Goal: Task Accomplishment & Management: Manage account settings

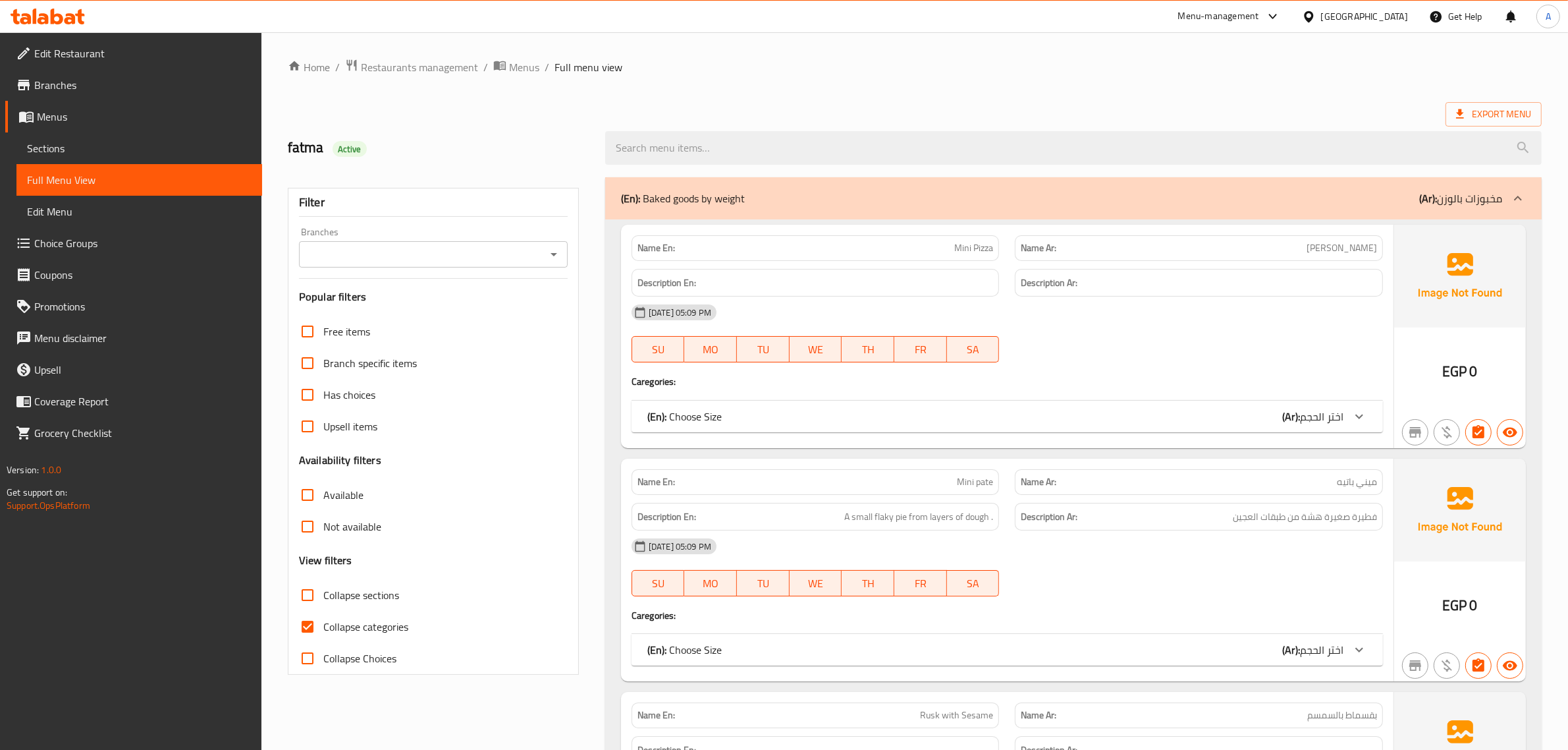
click at [1388, 2] on div "Egypt" at bounding box center [1355, 16] width 127 height 31
click at [1388, 9] on div "Egypt" at bounding box center [1365, 16] width 87 height 15
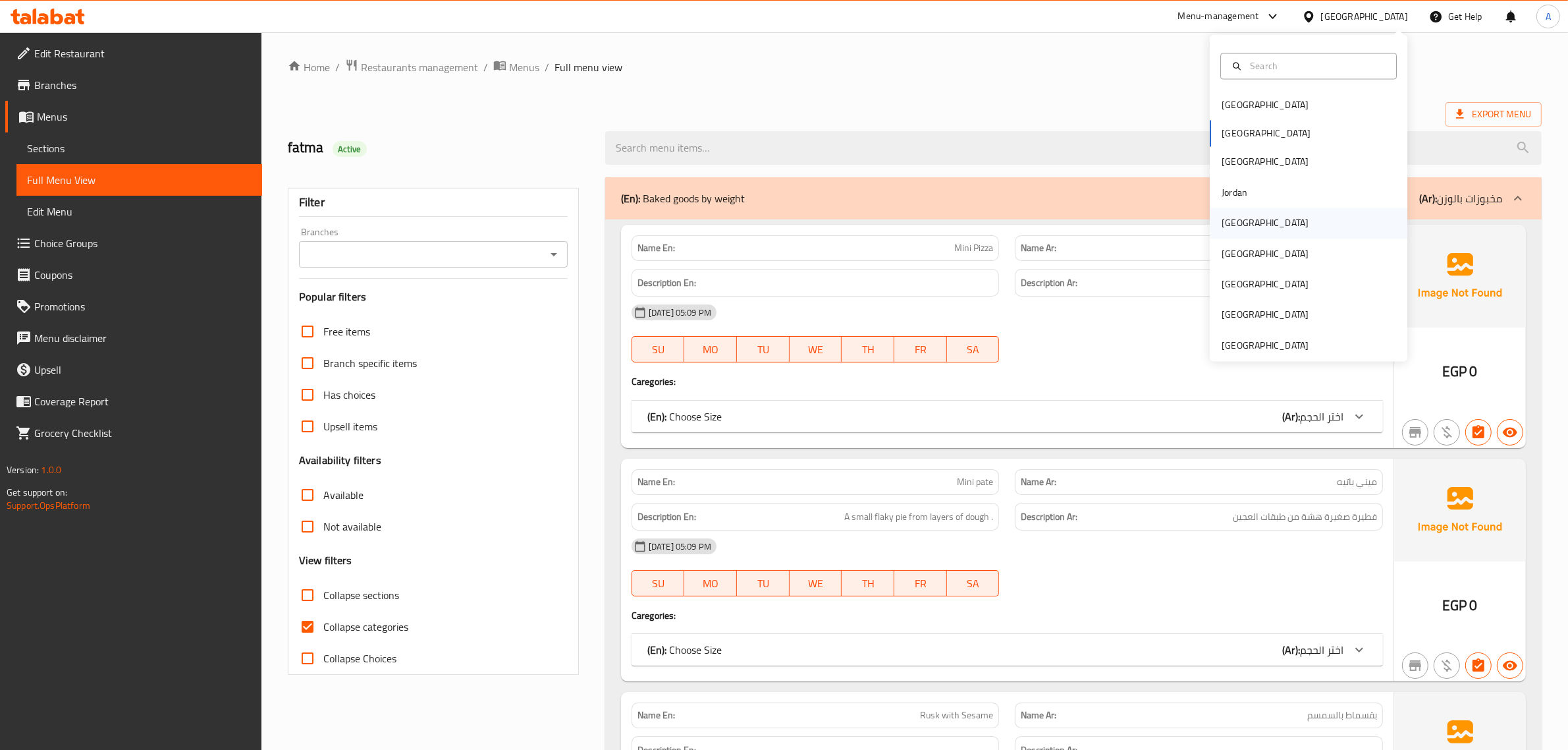
click at [1226, 216] on div "[GEOGRAPHIC_DATA]" at bounding box center [1265, 223] width 87 height 15
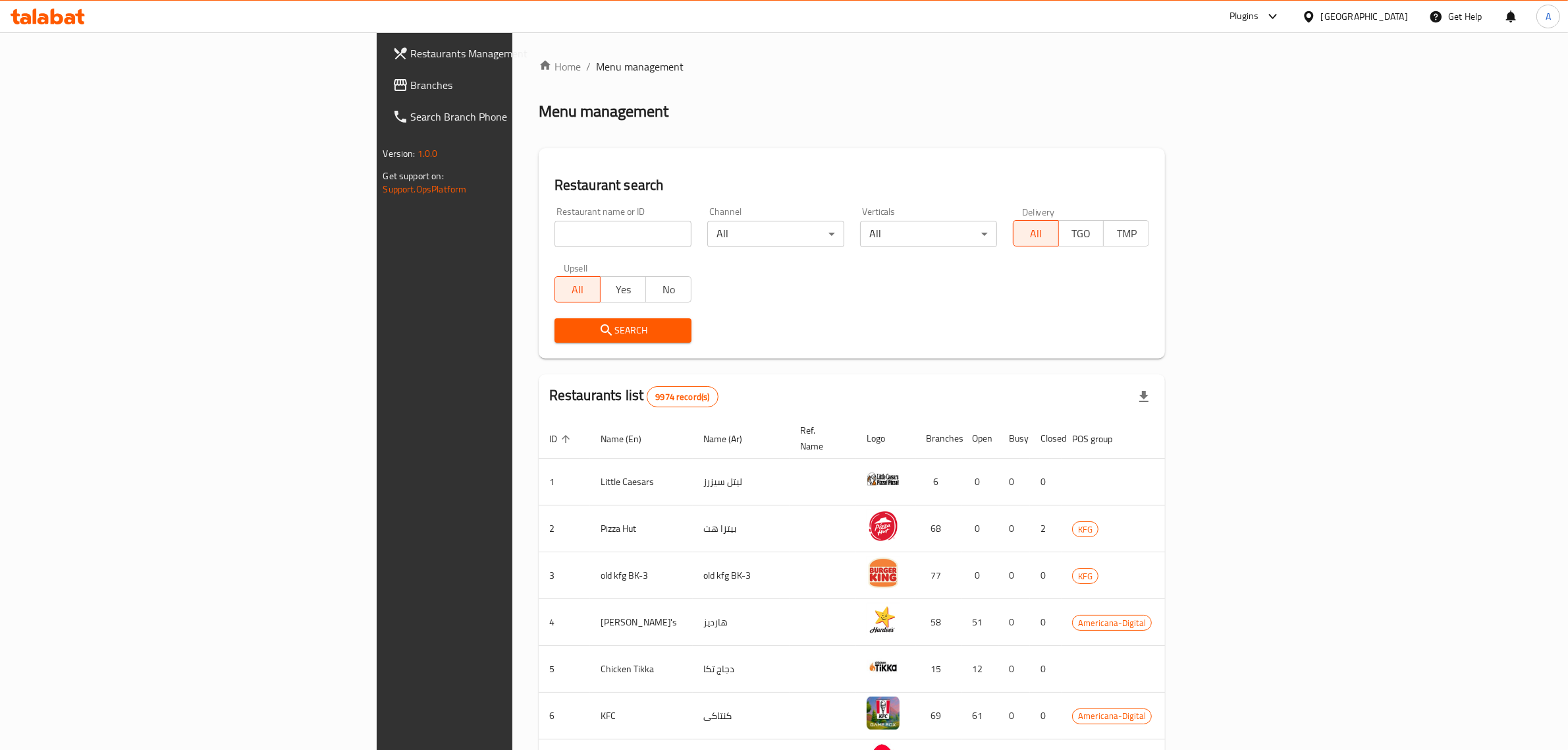
click at [555, 222] on input "search" at bounding box center [623, 234] width 137 height 26
paste input "Coconut"
type input "Coconut"
click at [565, 330] on span "Search" at bounding box center [624, 330] width 116 height 17
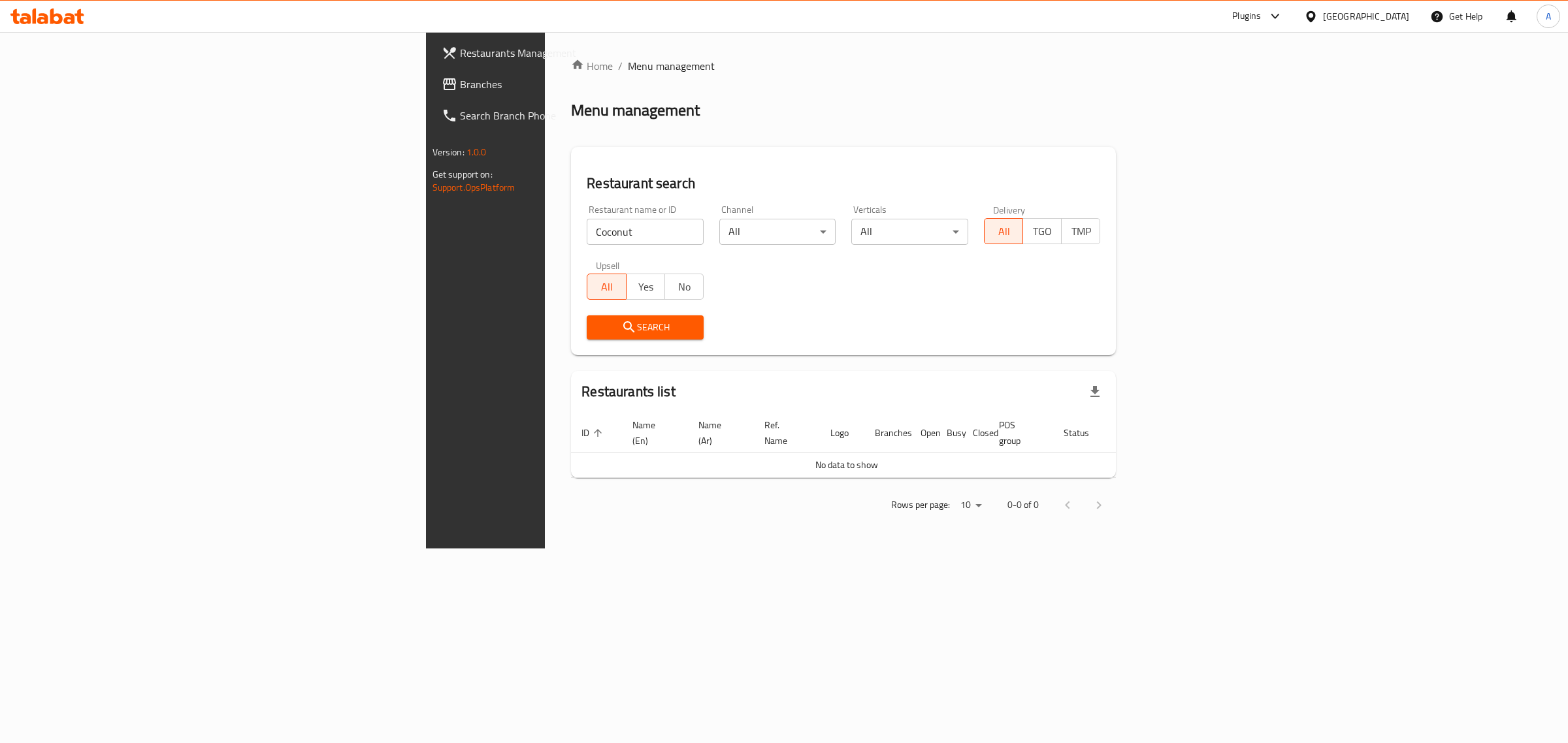
click at [579, 246] on div "Restaurant name or ID Coconut Restaurant name or ID" at bounding box center [645, 224] width 133 height 55
click at [587, 232] on input "Coconut" at bounding box center [645, 232] width 117 height 26
click at [460, 80] on span "Branches" at bounding box center [568, 84] width 218 height 16
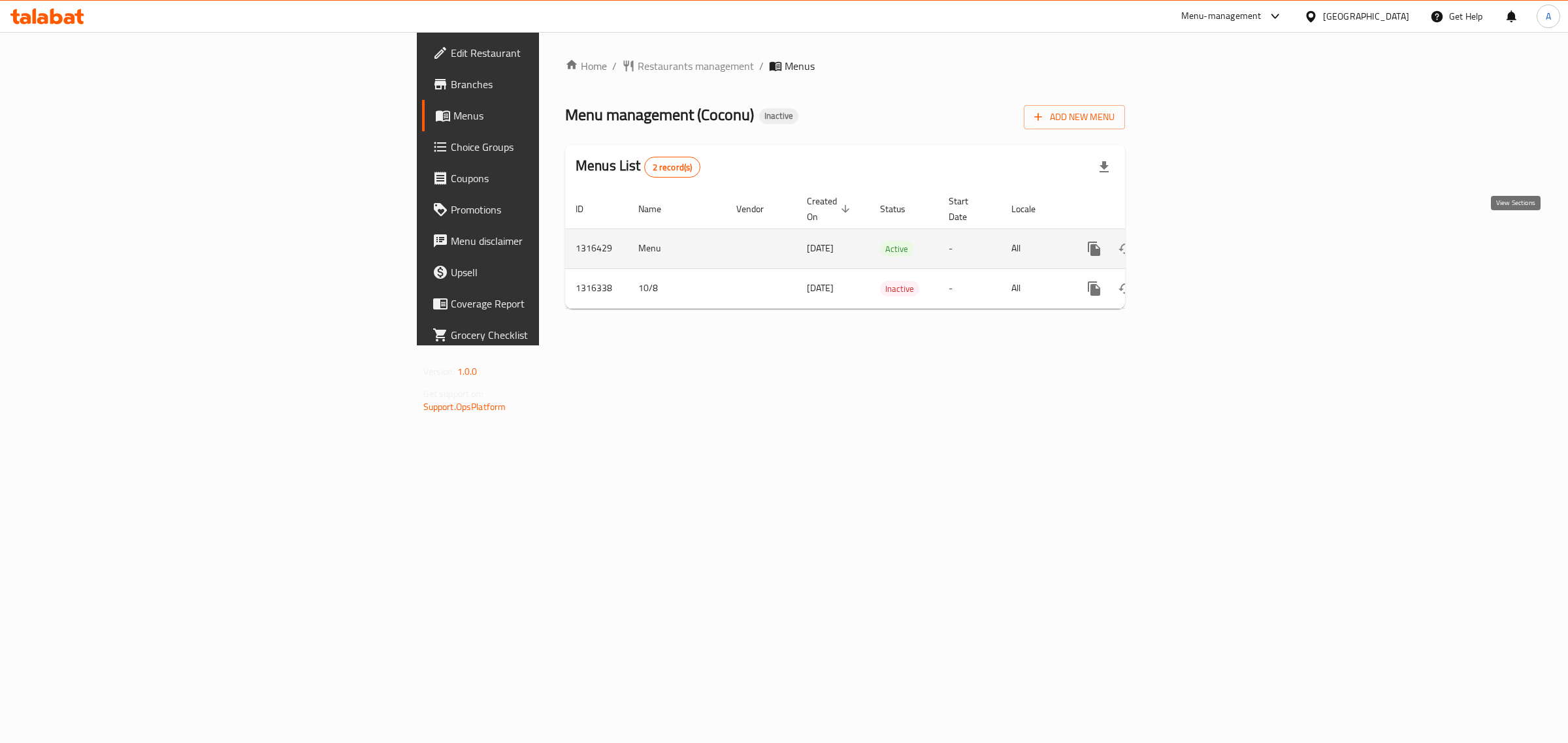
click at [1196, 241] on icon "enhanced table" at bounding box center [1188, 248] width 16 height 16
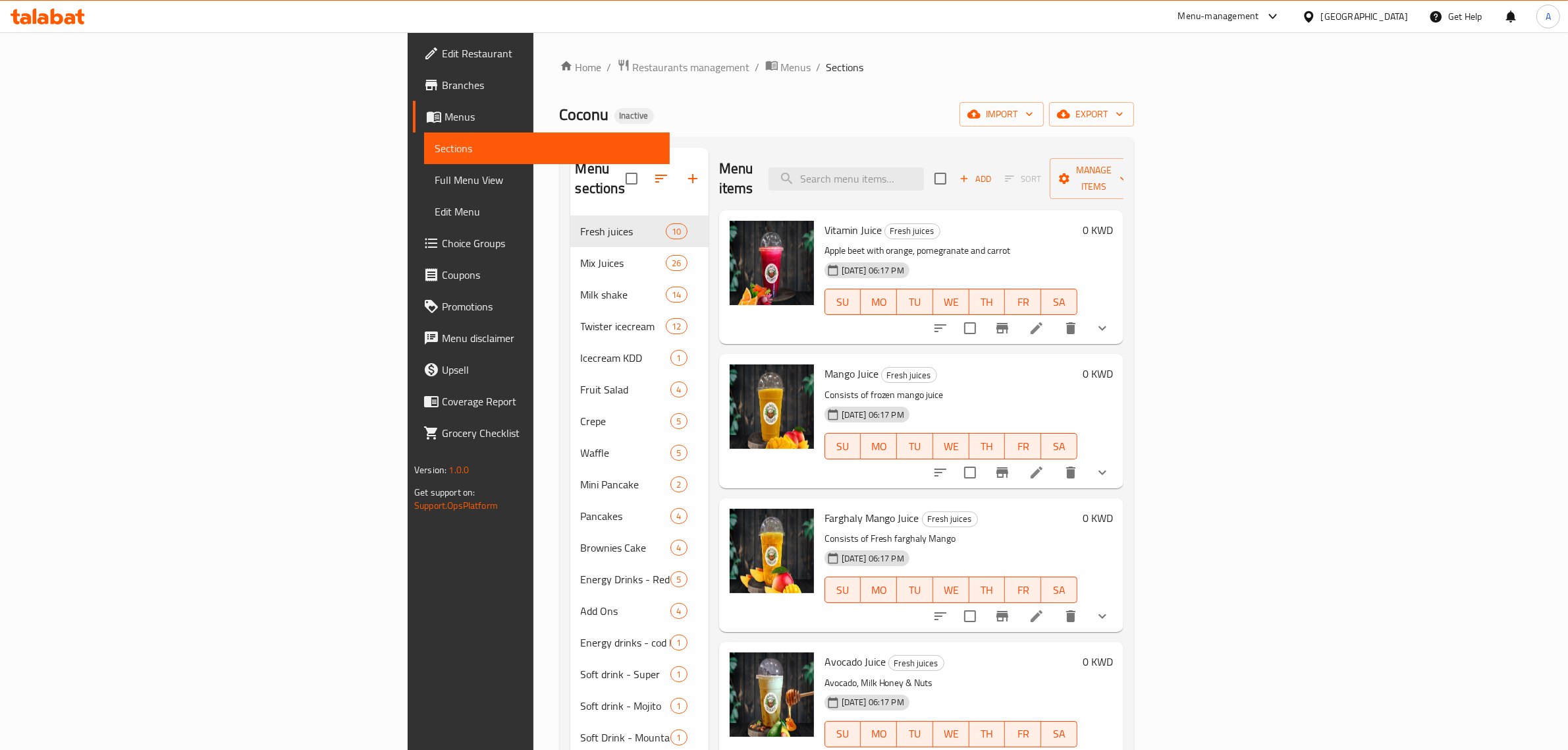
click at [435, 179] on span "Full Menu View" at bounding box center [547, 180] width 225 height 16
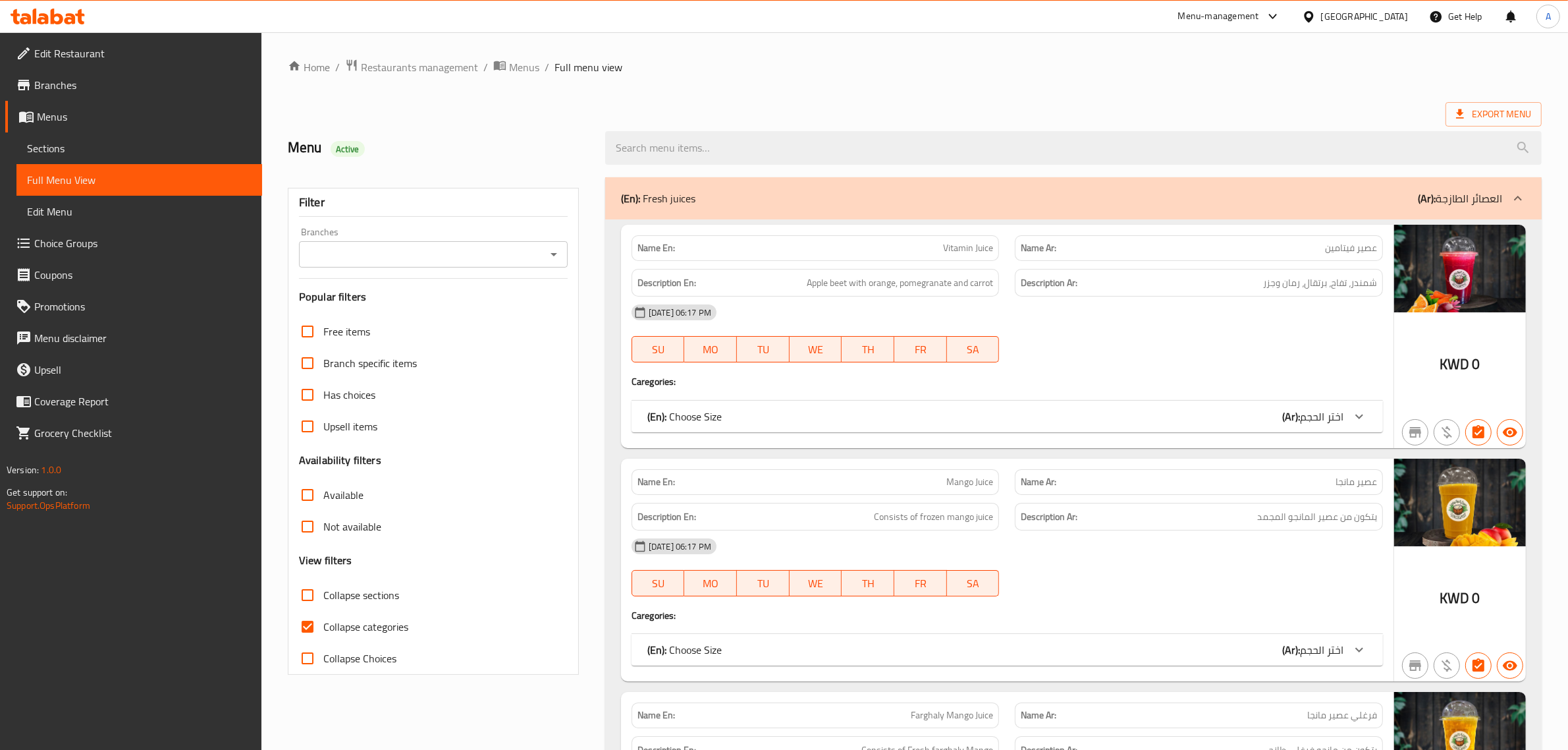
click at [371, 631] on span "Collapse categories" at bounding box center [365, 626] width 85 height 16
click at [323, 631] on input "Collapse categories" at bounding box center [307, 626] width 31 height 31
checkbox input "false"
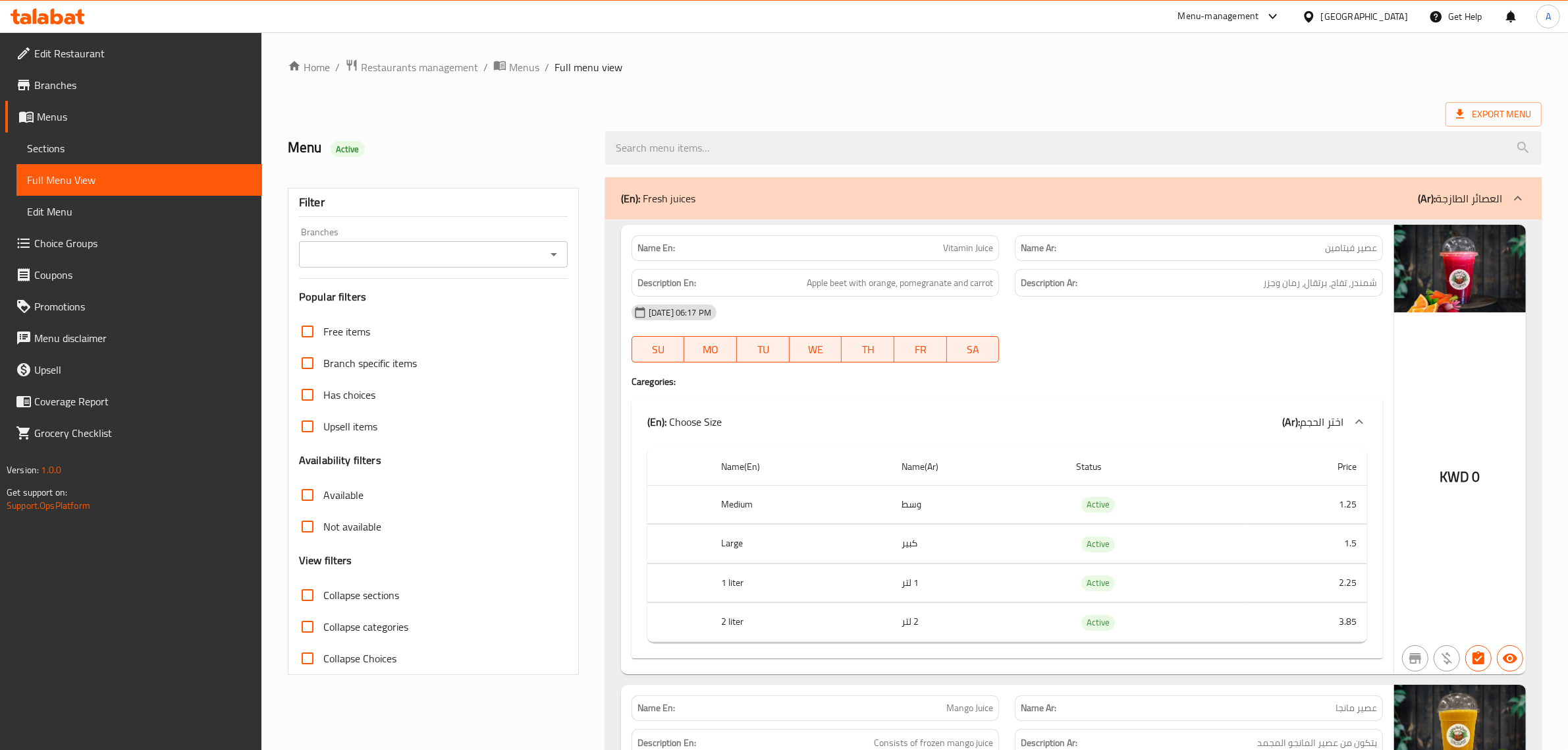
click at [1111, 479] on th "Status" at bounding box center [1156, 466] width 180 height 37
click at [1094, 511] on span "Active" at bounding box center [1098, 505] width 34 height 15
copy span "Active"
click at [1496, 112] on span "Export Menu" at bounding box center [1494, 115] width 75 height 17
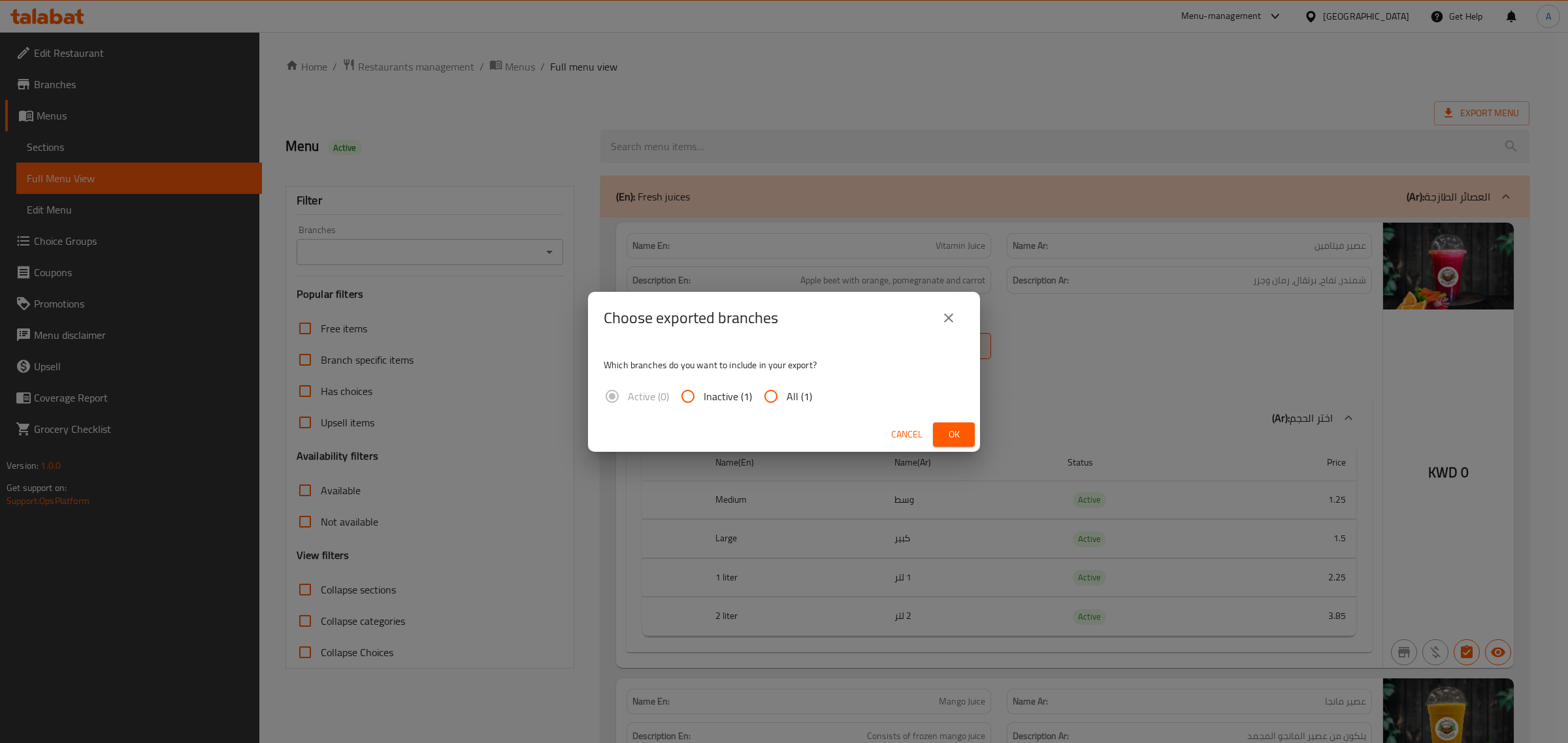
click at [782, 389] on input "All (1)" at bounding box center [770, 395] width 31 height 31
radio input "true"
click at [958, 431] on span "Ok" at bounding box center [954, 435] width 21 height 17
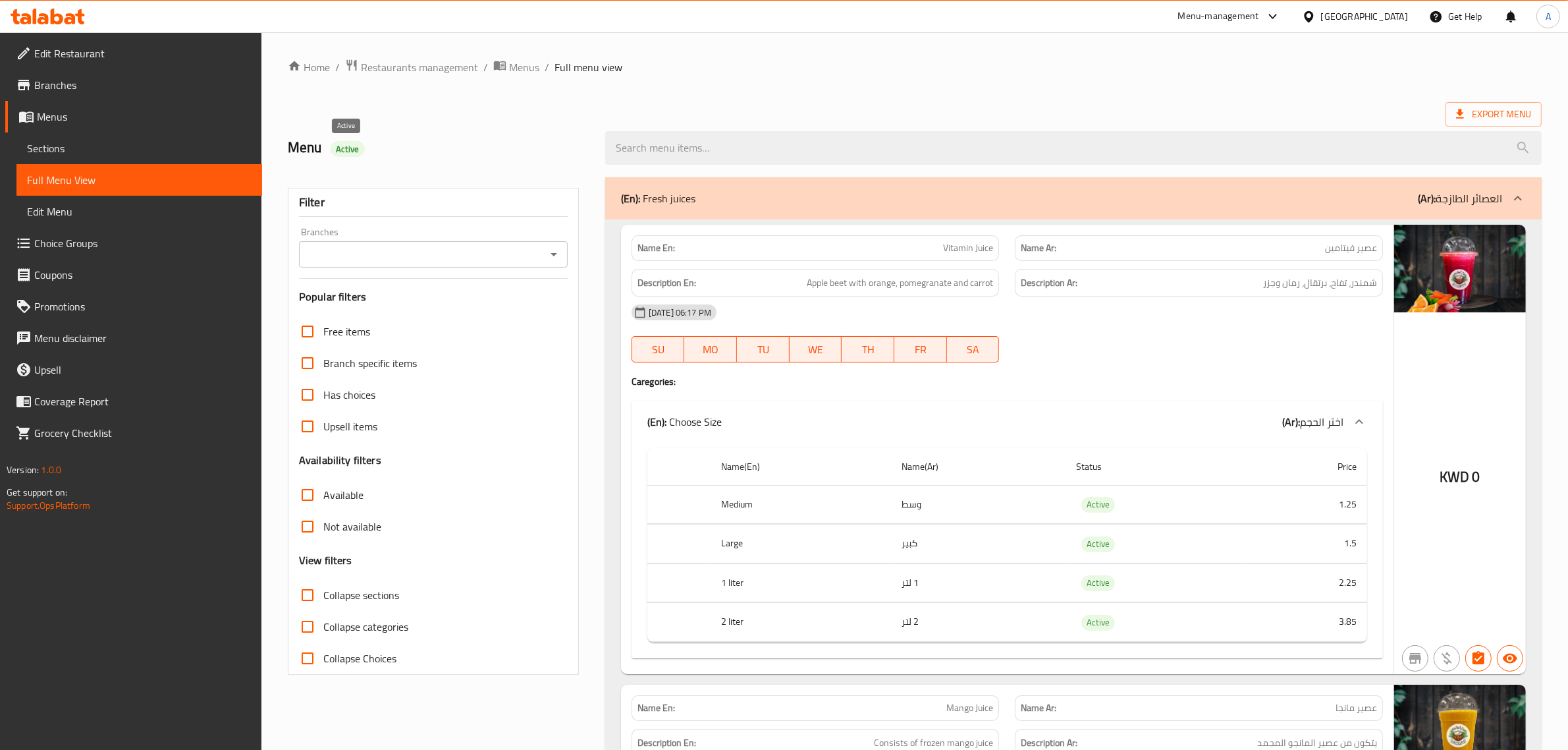
click at [343, 152] on span "Active" at bounding box center [348, 149] width 34 height 12
copy span "Active"
click at [373, 591] on span "Collapse sections" at bounding box center [361, 595] width 76 height 16
click at [323, 591] on input "Collapse sections" at bounding box center [307, 595] width 31 height 31
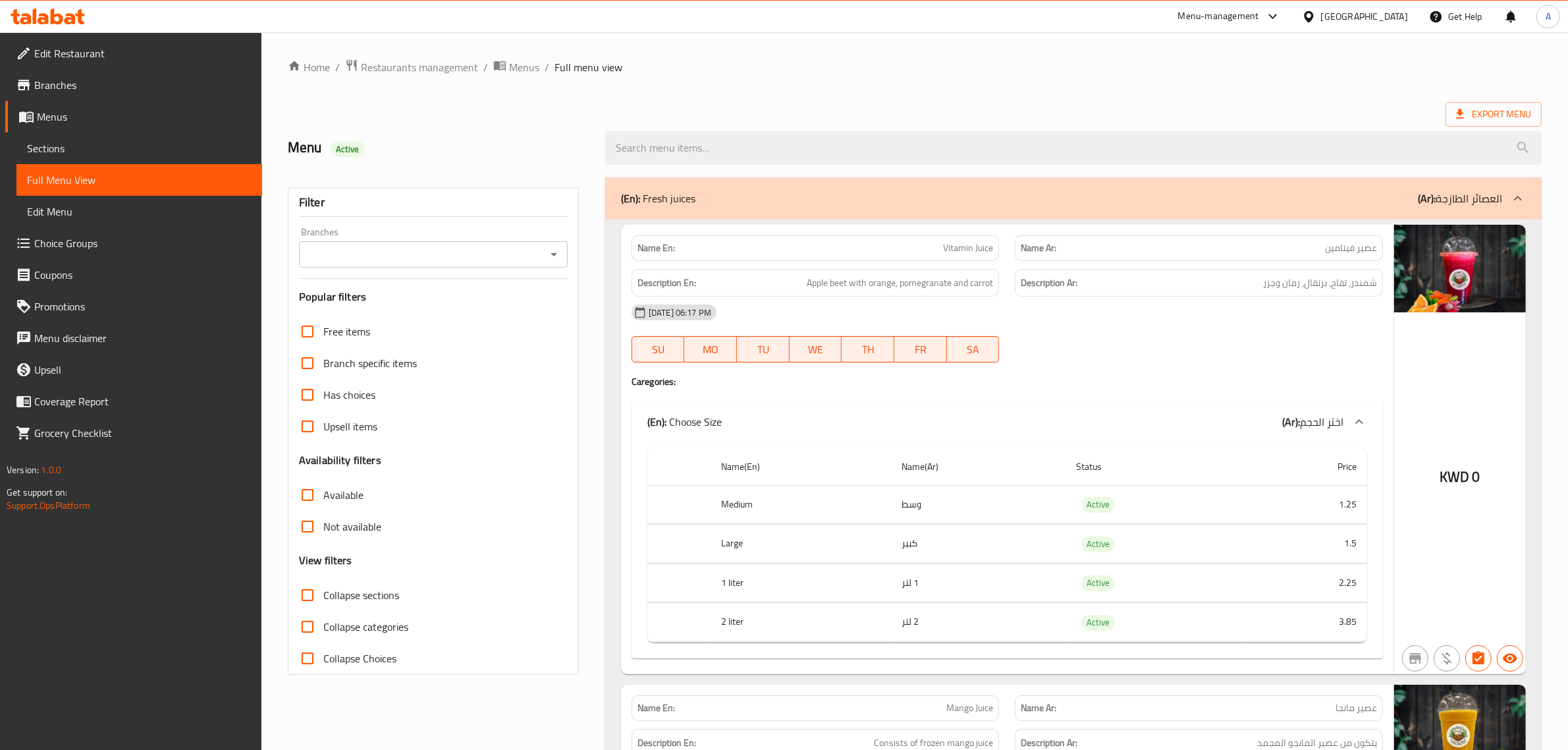
checkbox input "true"
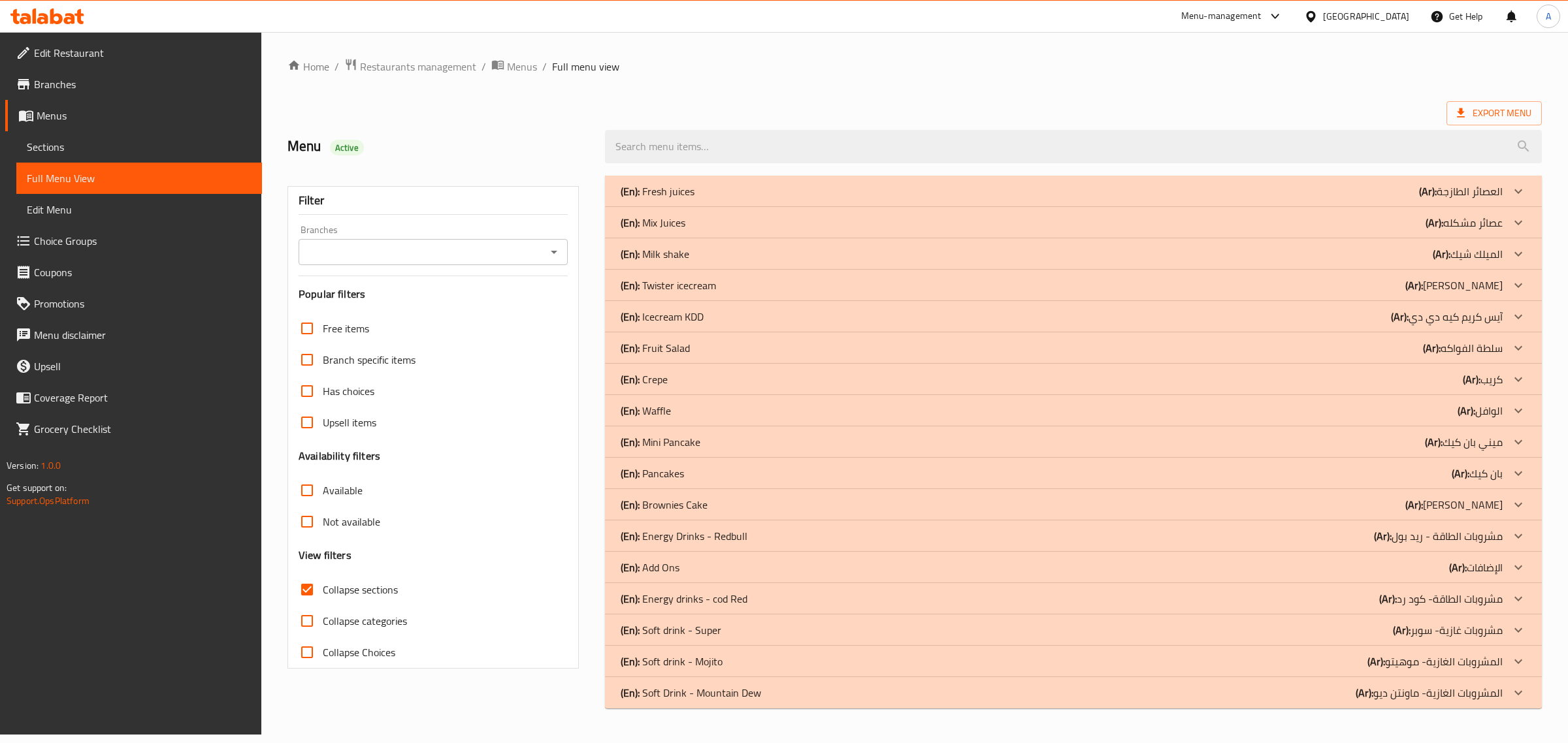
click at [721, 191] on div "(En): Fresh juices (Ar): العصائر الطازجة" at bounding box center [1062, 191] width 882 height 16
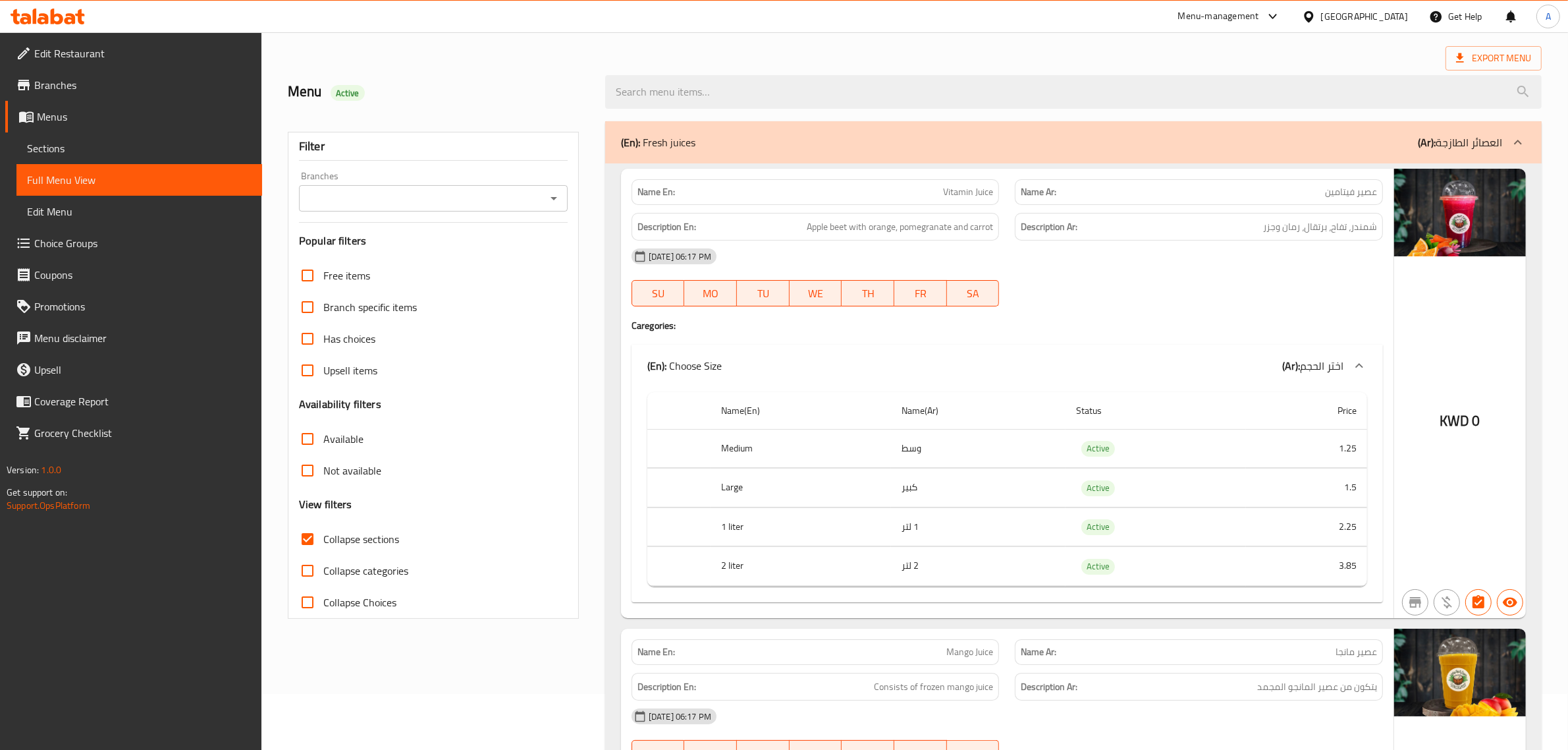
scroll to position [117, 0]
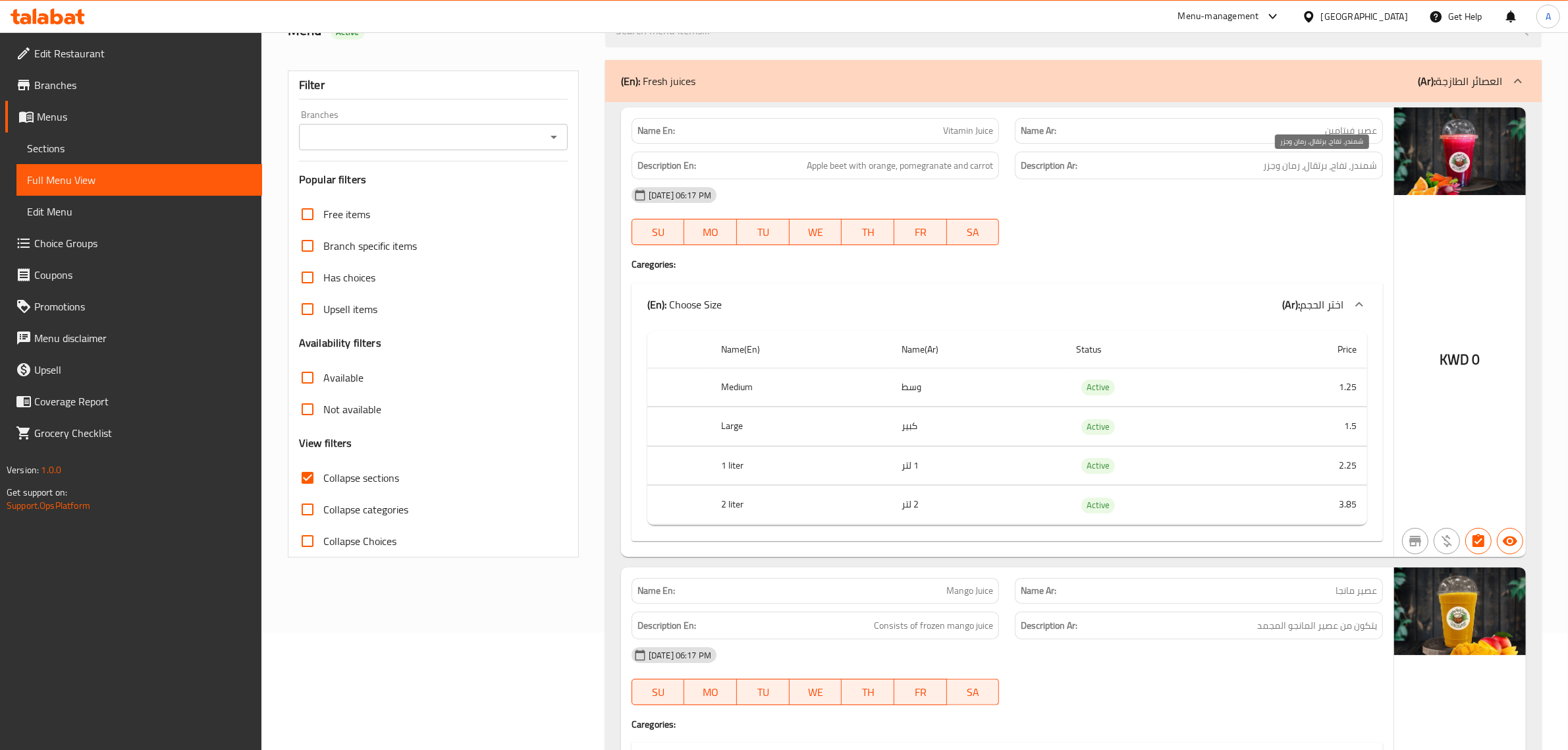
click at [1331, 165] on span "شمندر، تفاح، برتقال، رمان وجزر" at bounding box center [1320, 166] width 114 height 17
click at [1145, 426] on td "Active" at bounding box center [1156, 427] width 180 height 39
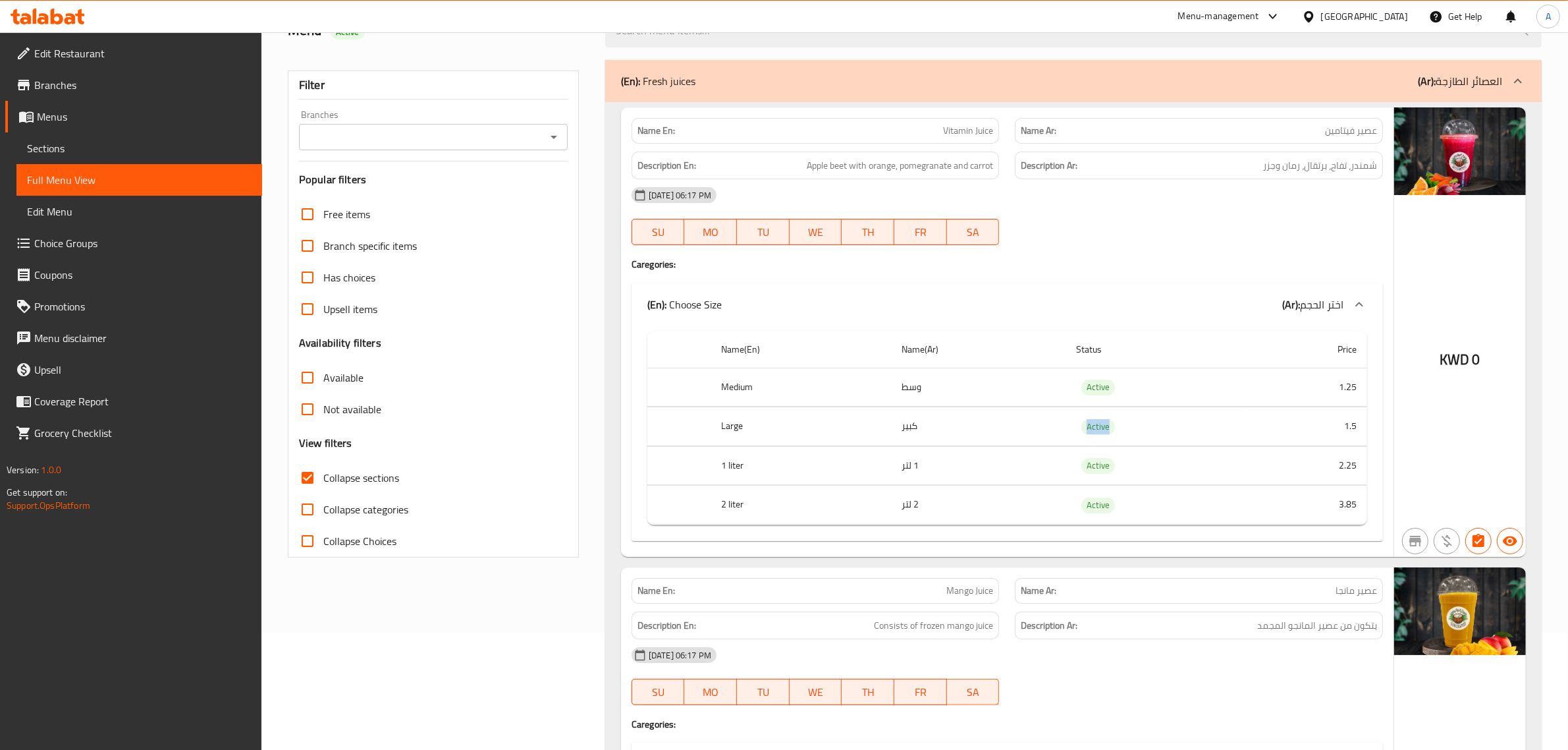
click at [1145, 426] on td "Active" at bounding box center [1156, 427] width 180 height 39
click at [975, 468] on td "1 لتر" at bounding box center [978, 466] width 174 height 39
click at [970, 513] on td "2 لتر" at bounding box center [978, 505] width 174 height 39
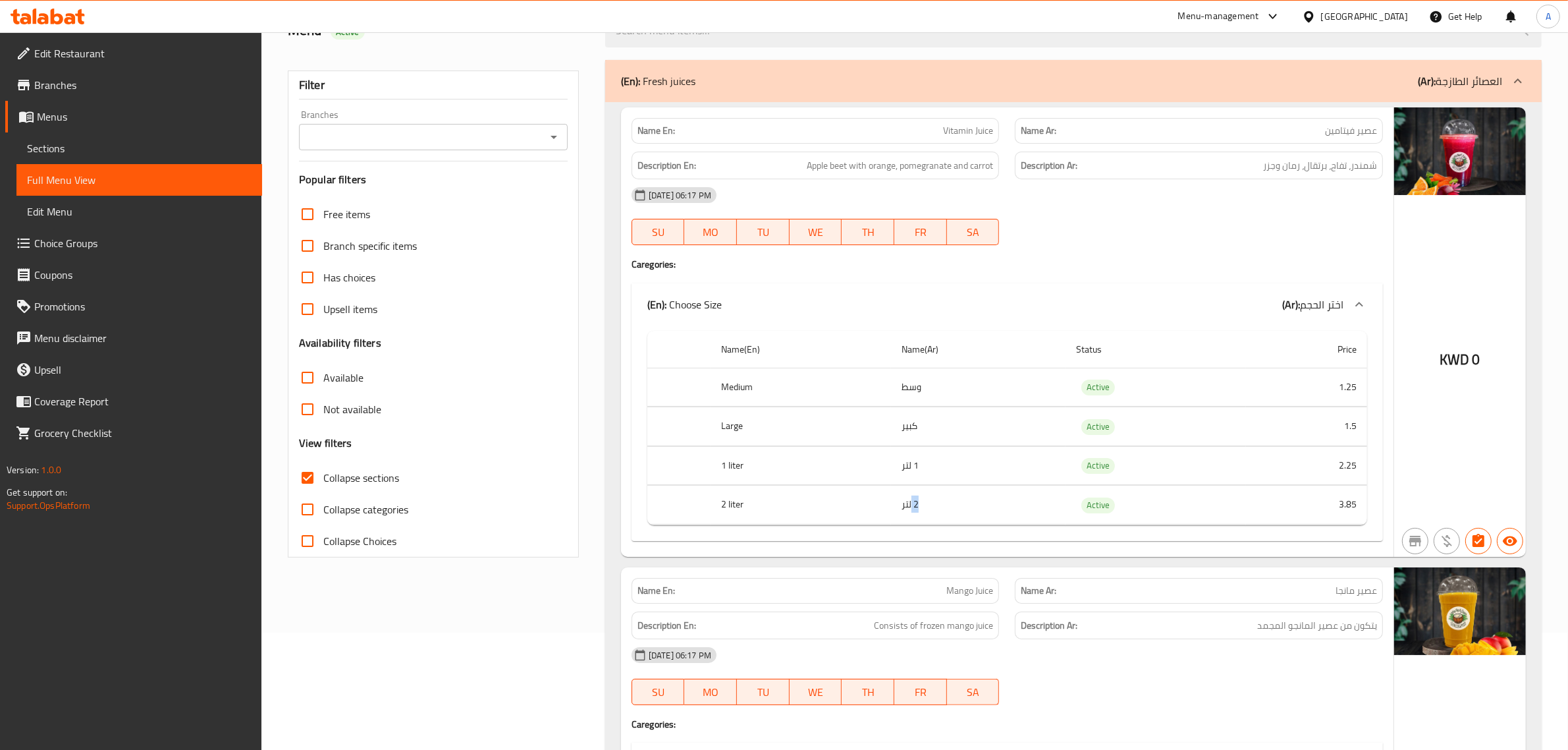
click at [970, 513] on td "2 لتر" at bounding box center [978, 505] width 174 height 39
click at [1019, 479] on td "1 لتر" at bounding box center [978, 466] width 174 height 39
click at [998, 528] on div "Name(En) Name(Ar) Status Price Medium وسط Active 1.25 Large كبير Active 1.5 1 l…" at bounding box center [1007, 433] width 751 height 216
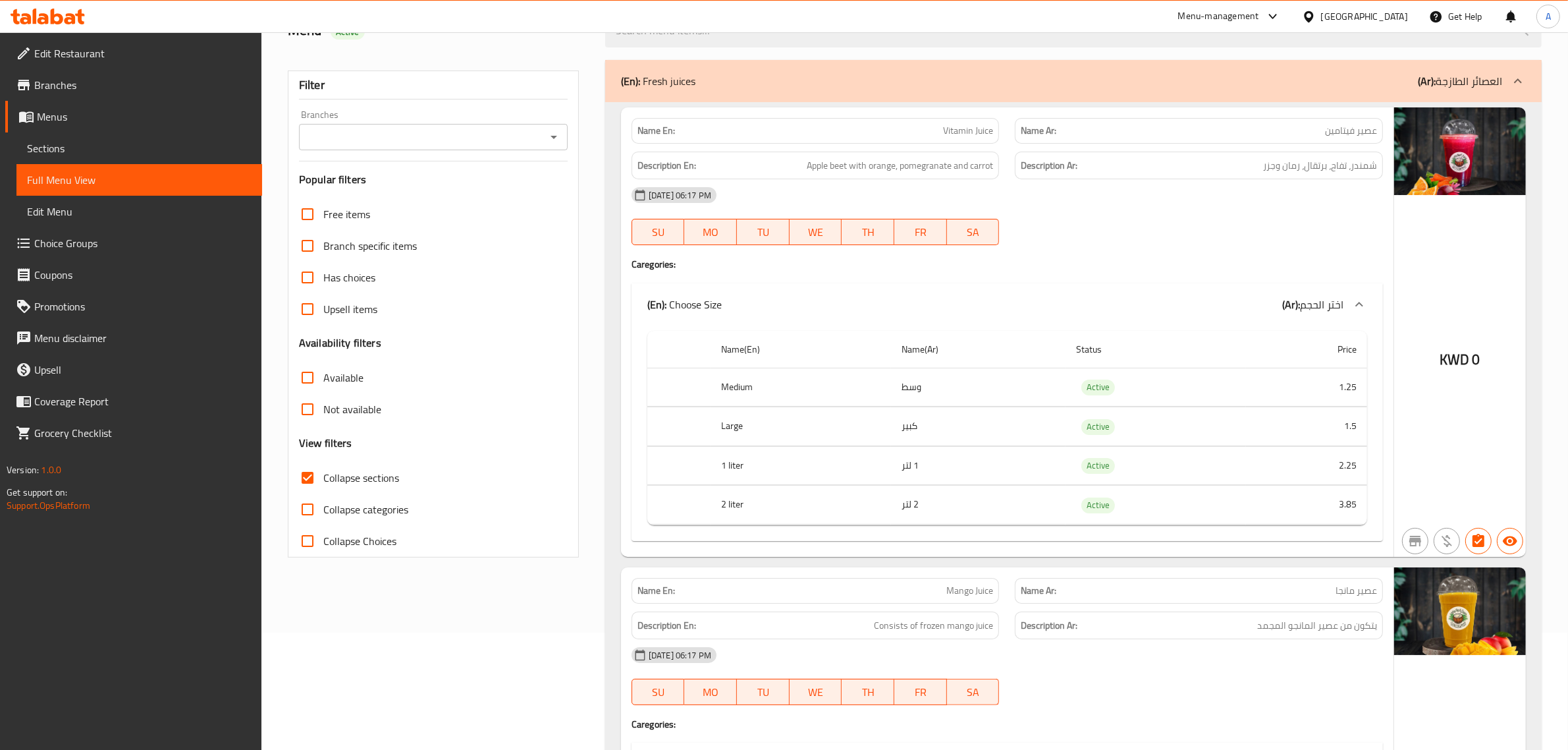
click at [993, 506] on td "2 لتر" at bounding box center [978, 505] width 174 height 39
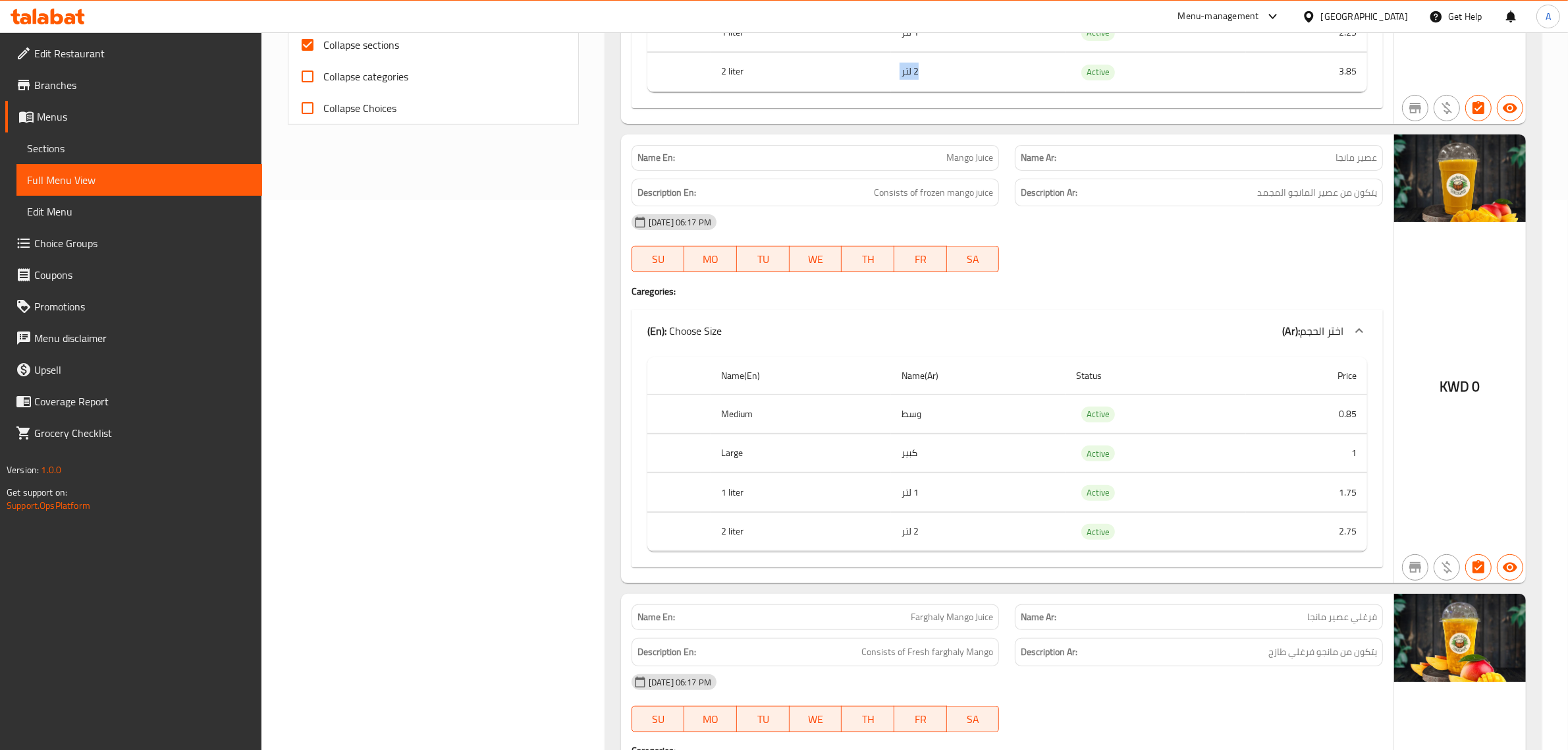
scroll to position [637, 0]
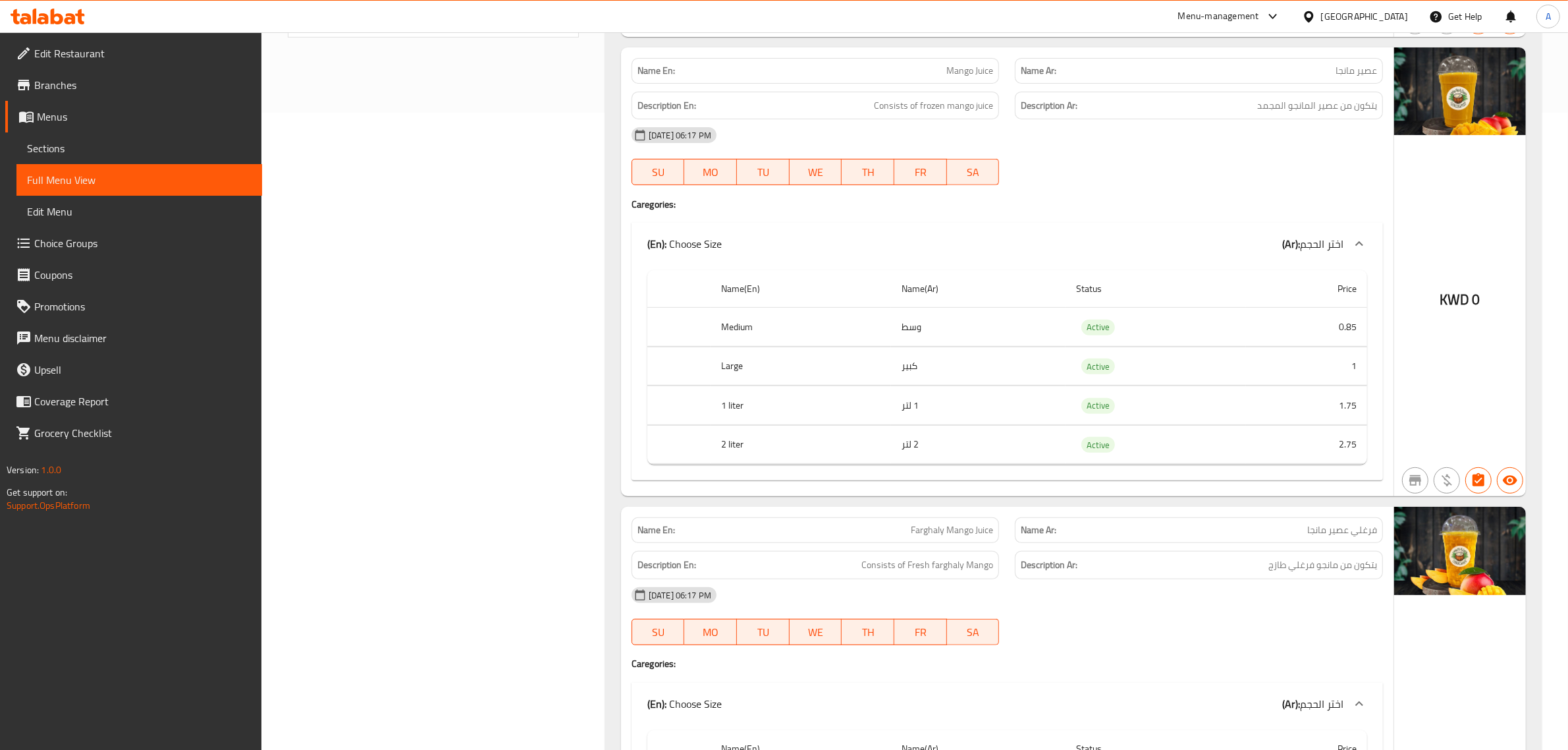
click at [1290, 93] on div "Description Ar: يتكون من عصير المانجو المجمد" at bounding box center [1199, 106] width 384 height 44
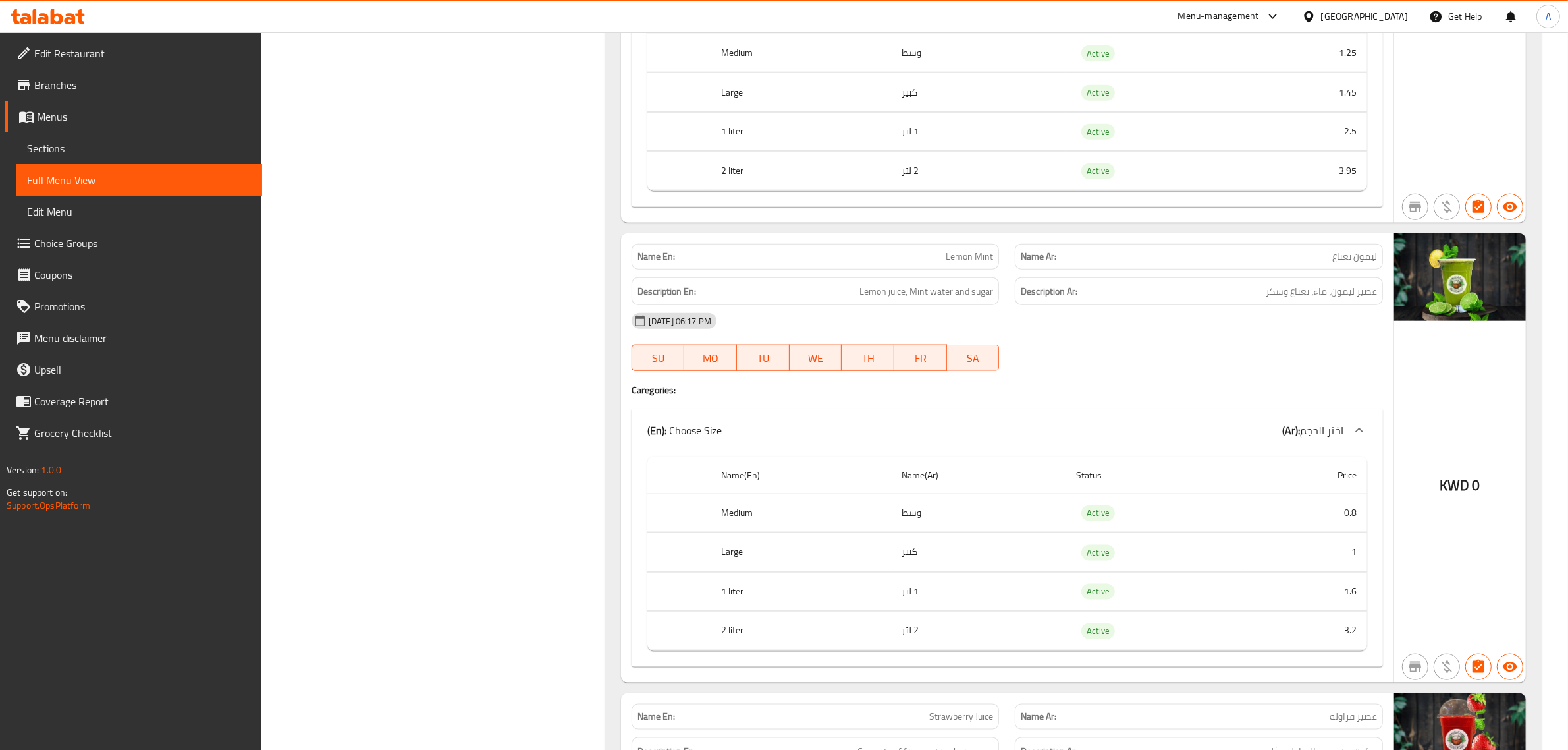
scroll to position [2016, 0]
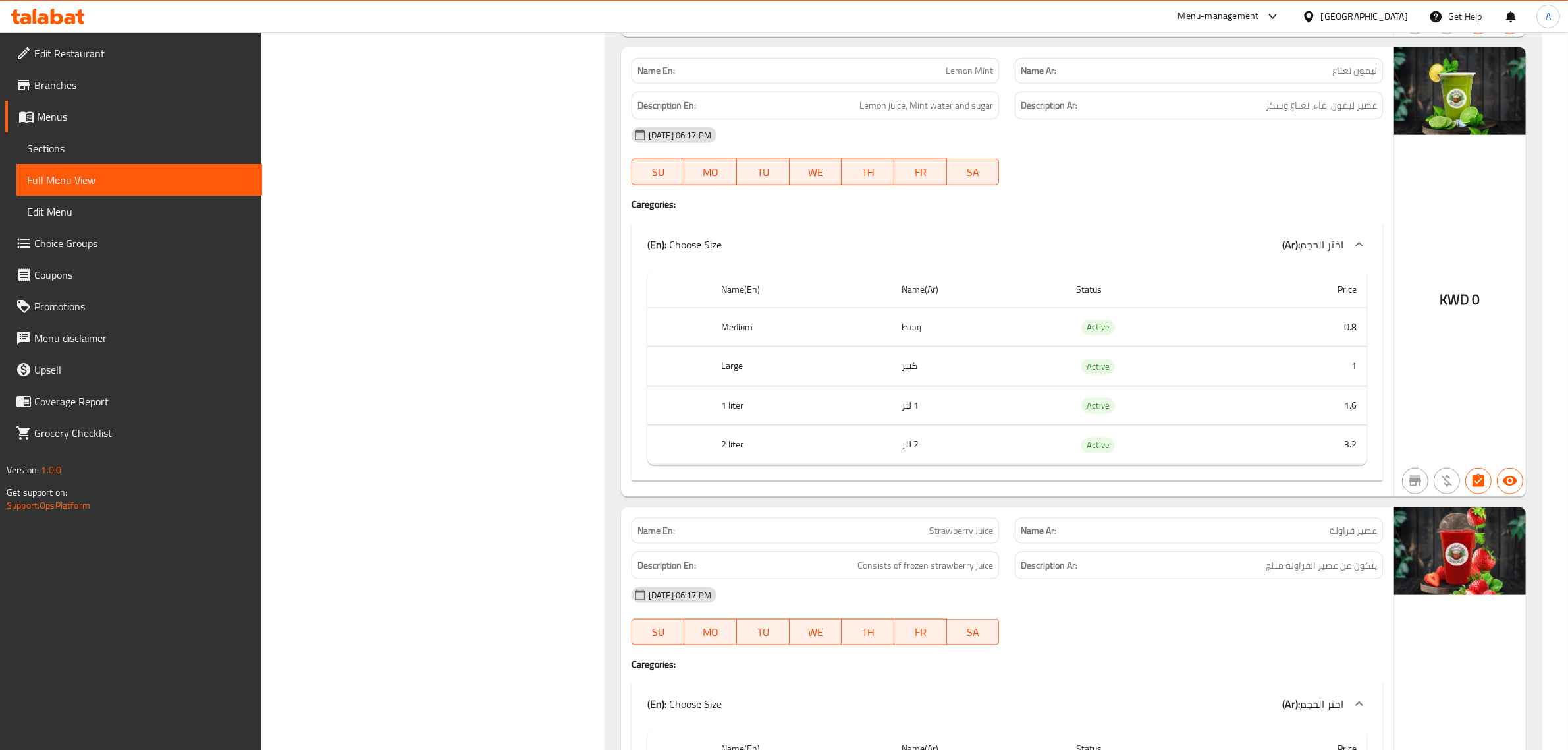
click at [938, 114] on span "Lemon juice, Mint water and sugar" at bounding box center [926, 106] width 134 height 17
copy span "Lemon juice, Mint water and sugar"
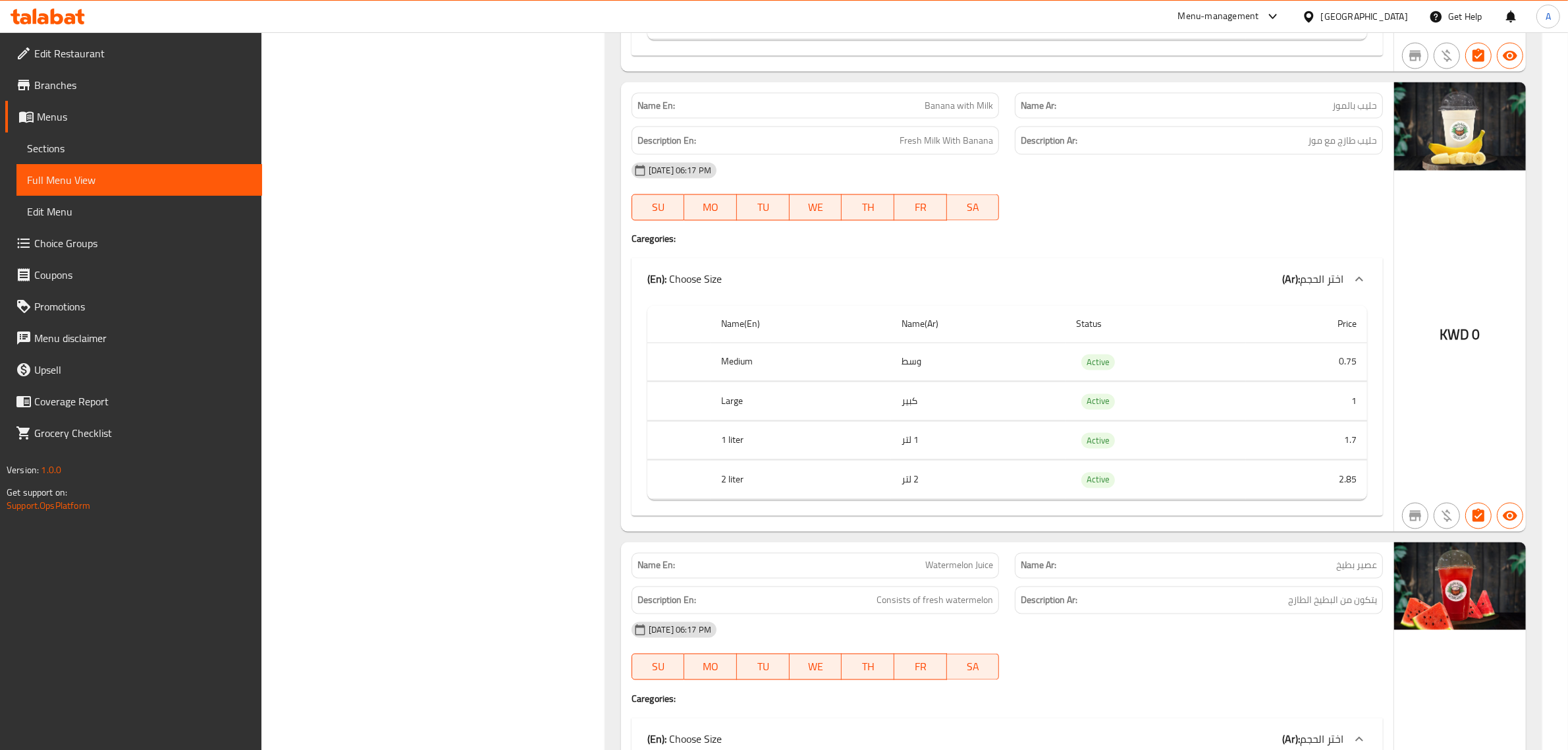
scroll to position [2920, 0]
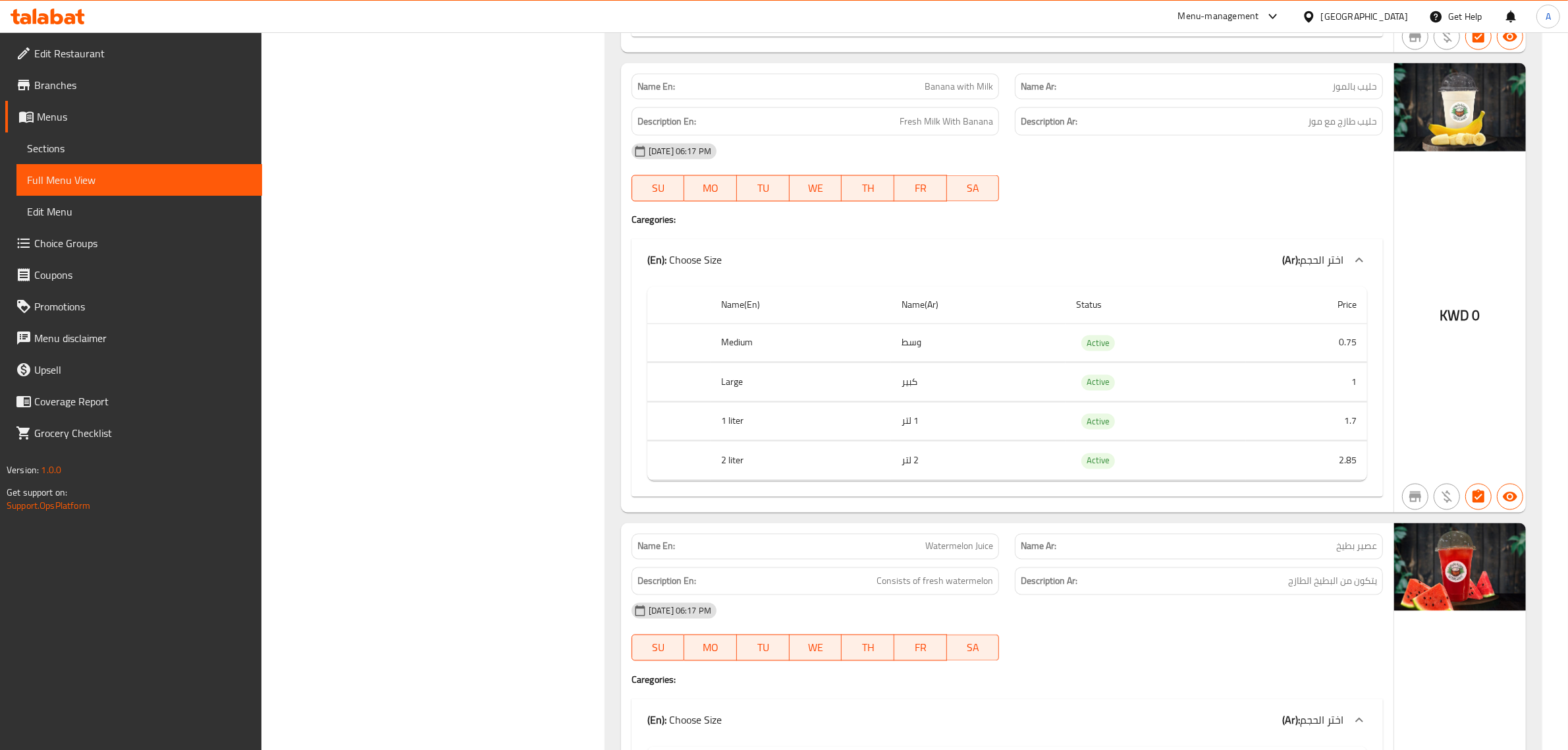
click at [1011, 107] on div "Name Ar: حليب بالموز" at bounding box center [1199, 86] width 384 height 41
click at [983, 93] on span "Banana with Milk" at bounding box center [959, 86] width 69 height 14
click at [934, 93] on span "Banana with Milk" at bounding box center [959, 86] width 69 height 14
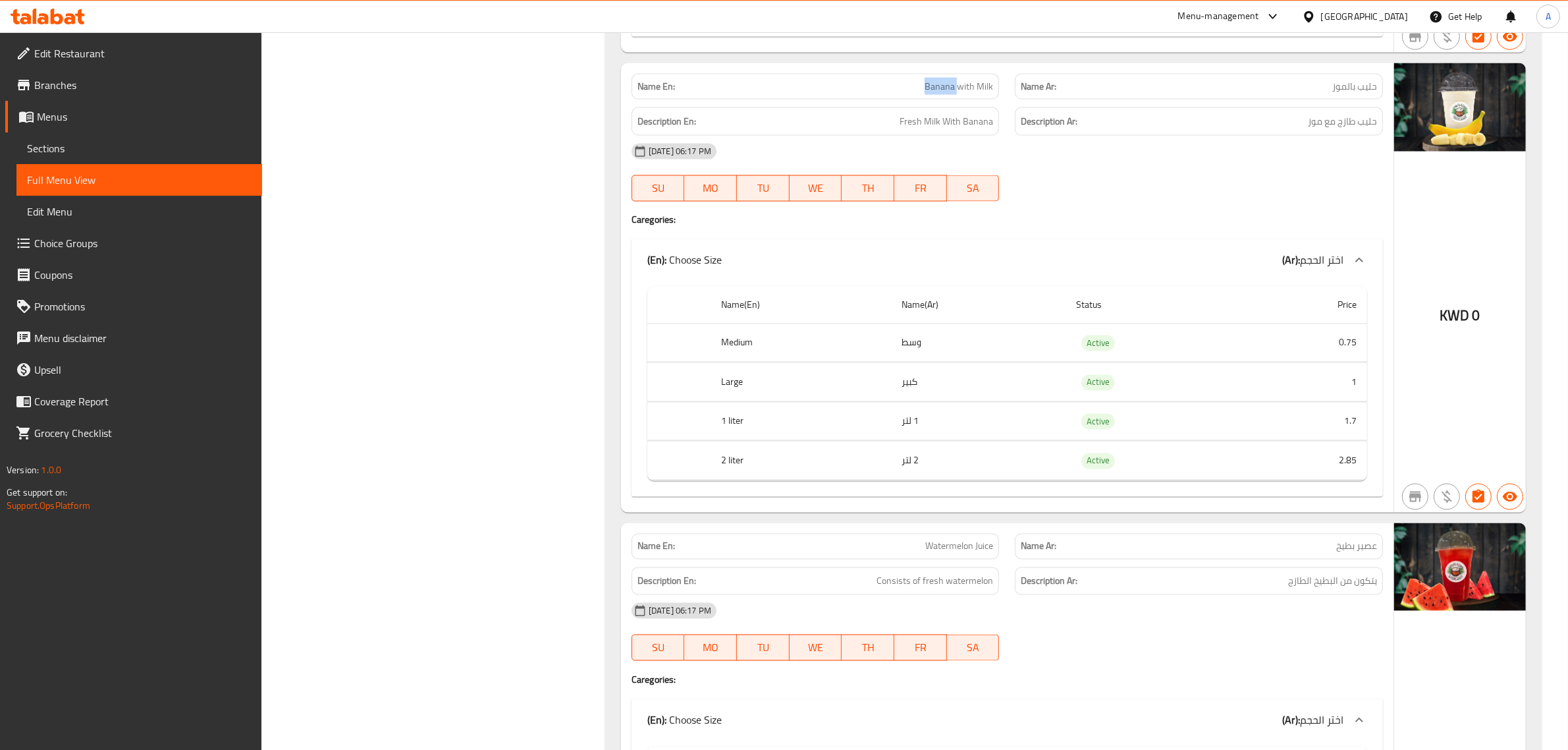
click at [934, 93] on span "Banana with Milk" at bounding box center [959, 86] width 69 height 14
click at [891, 133] on div "Description En: Fresh Milk With Banana" at bounding box center [816, 121] width 368 height 28
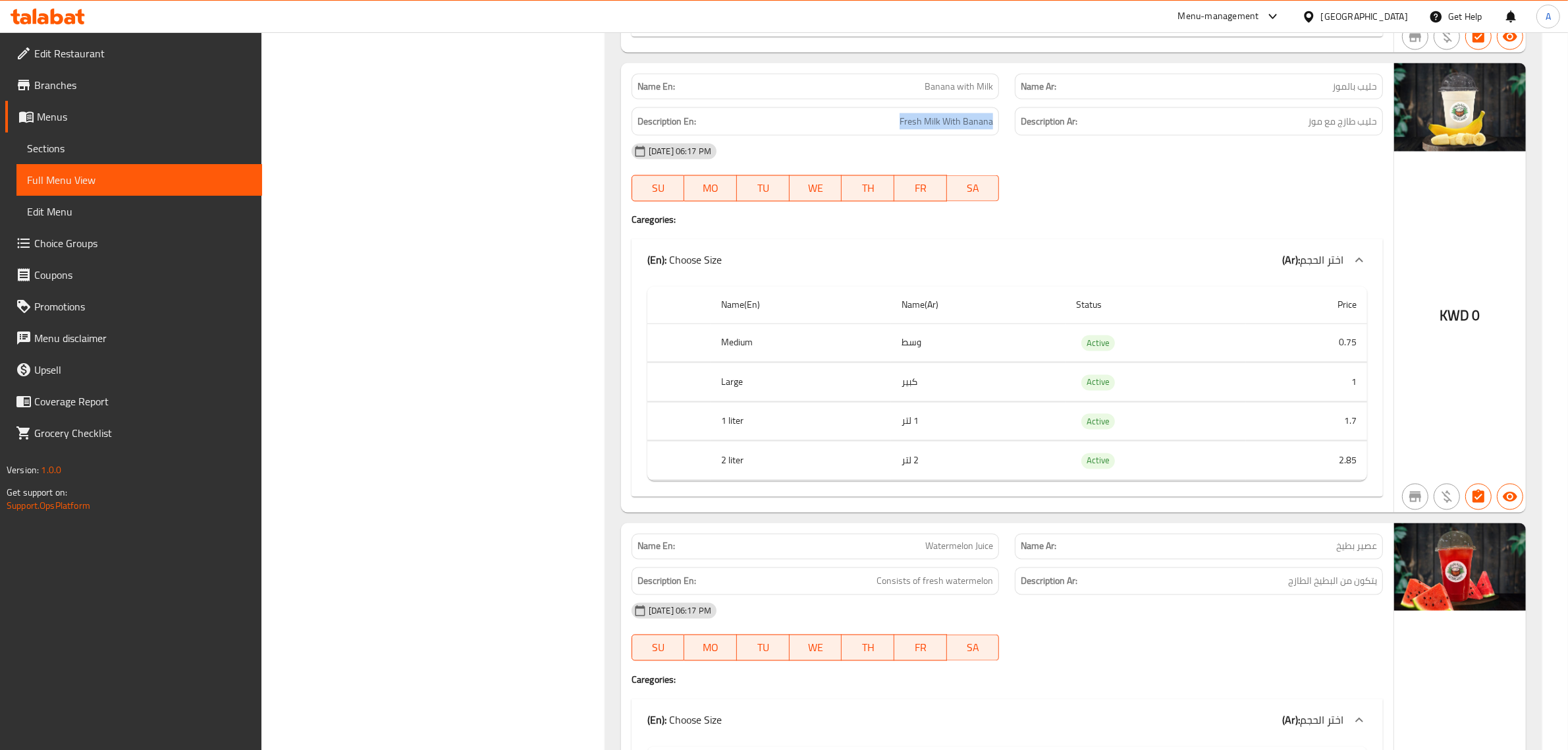
copy span "Fresh Milk With Banana"
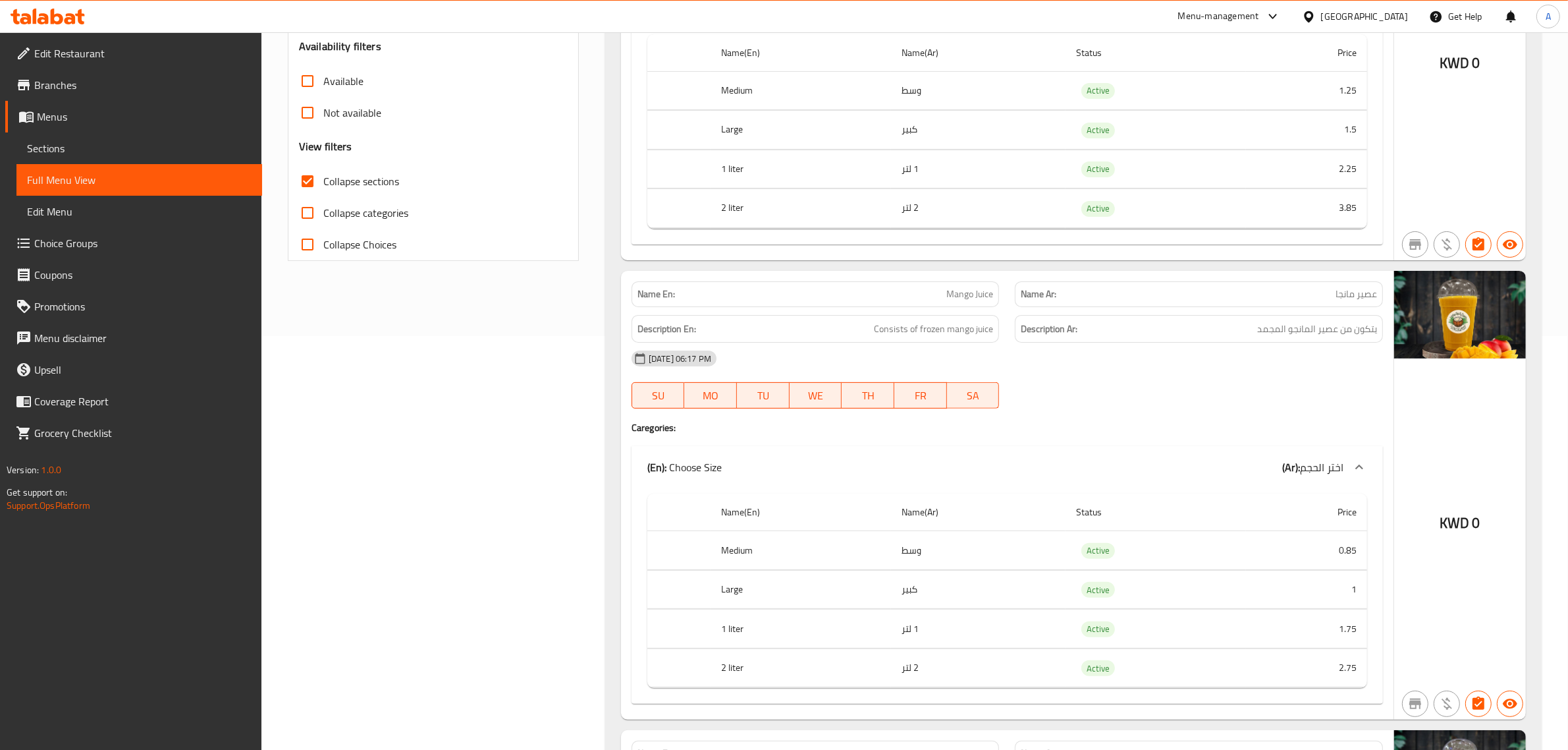
scroll to position [24, 0]
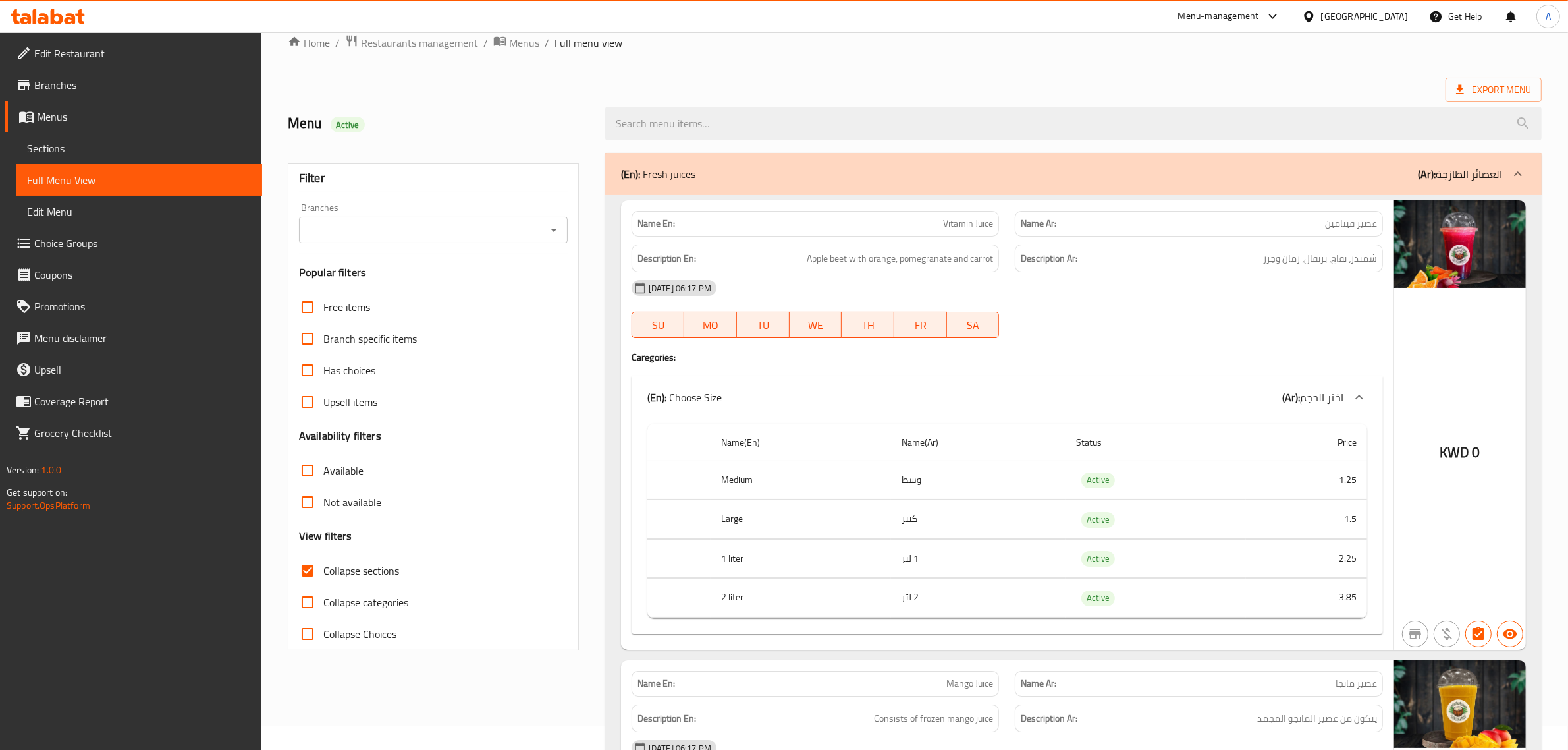
click at [1453, 174] on p "(Ar): العصائر الطازجة" at bounding box center [1460, 174] width 84 height 16
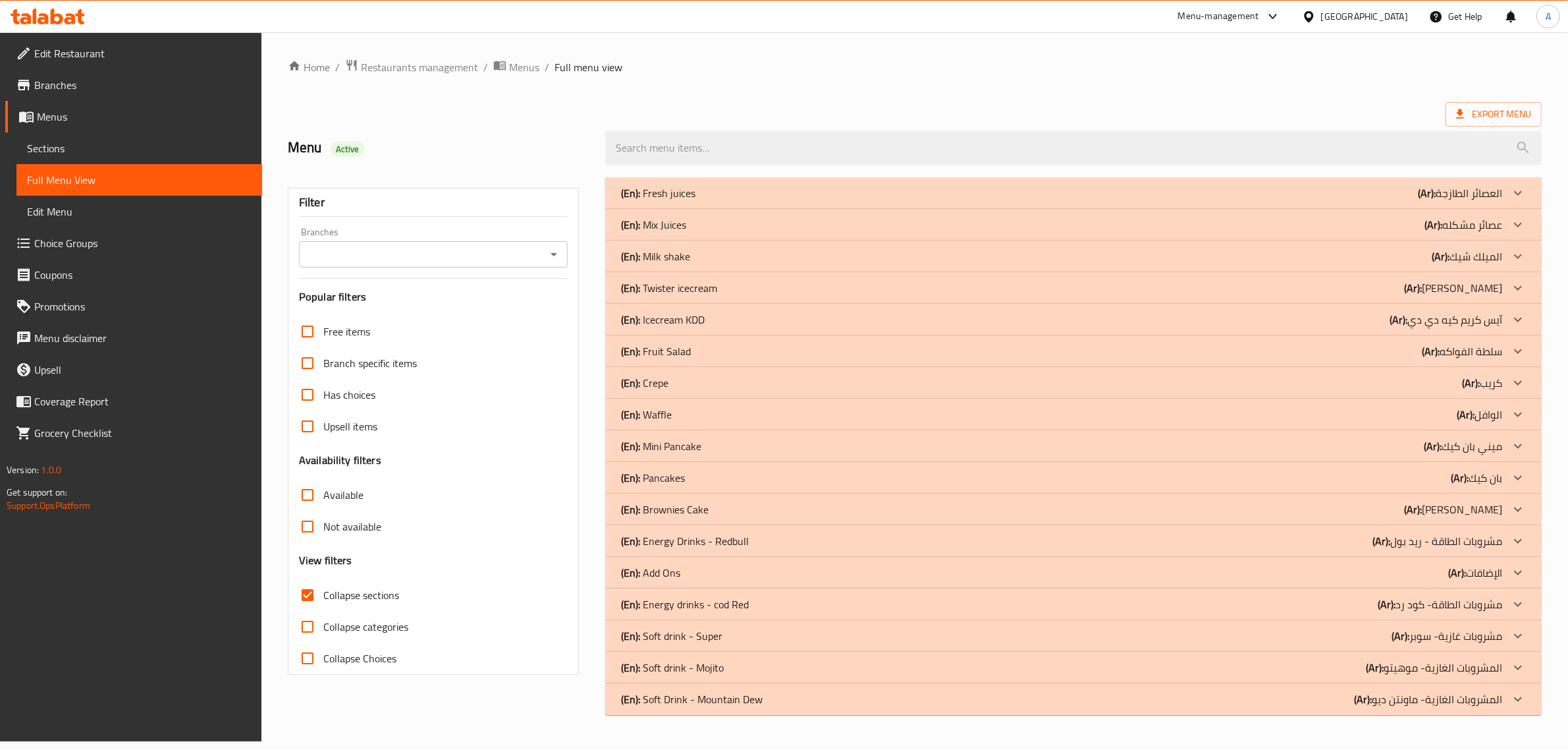
scroll to position [0, 0]
drag, startPoint x: 686, startPoint y: 222, endPoint x: 679, endPoint y: 222, distance: 7.0
click at [685, 222] on p "(En): Mix Juices" at bounding box center [658, 225] width 65 height 16
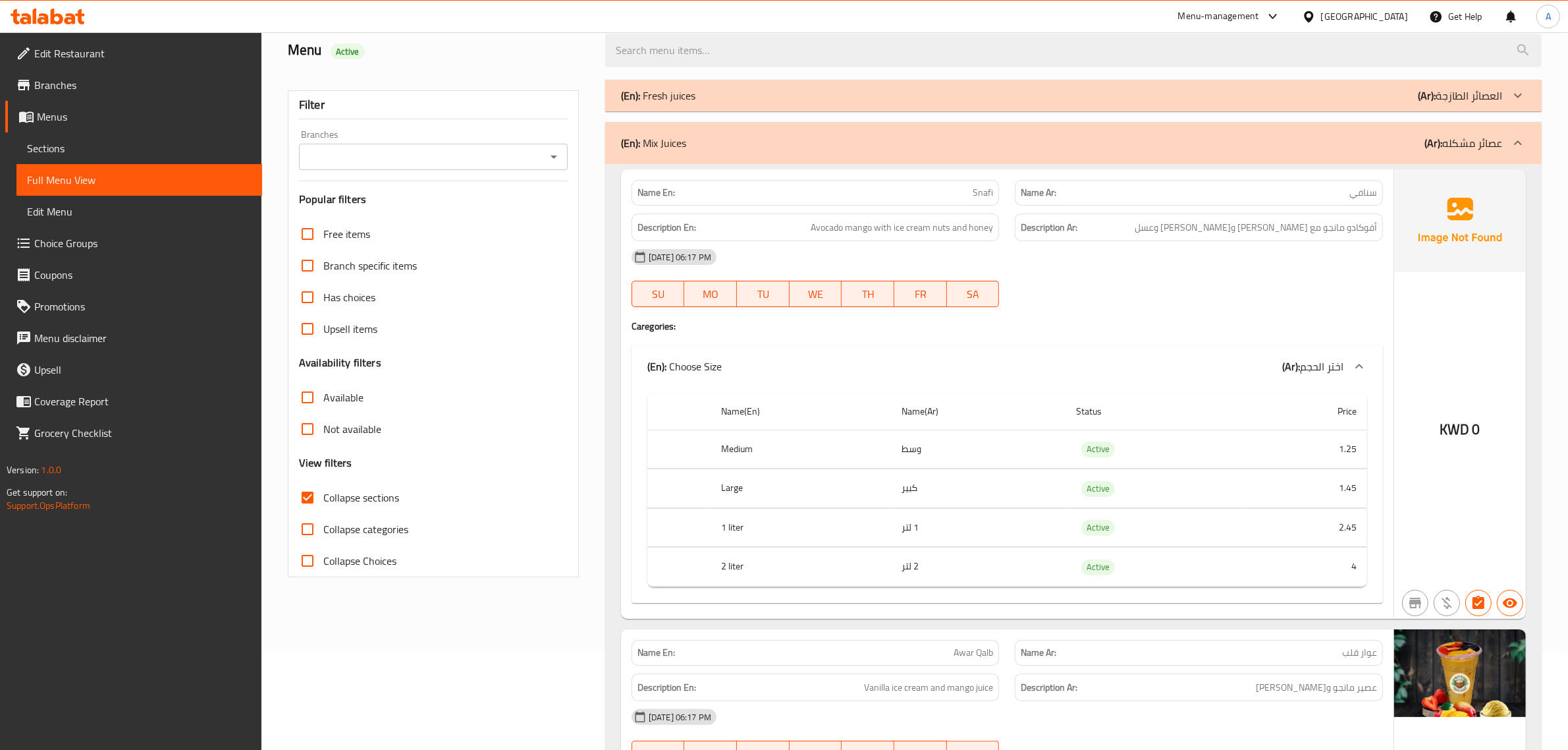
scroll to position [112, 0]
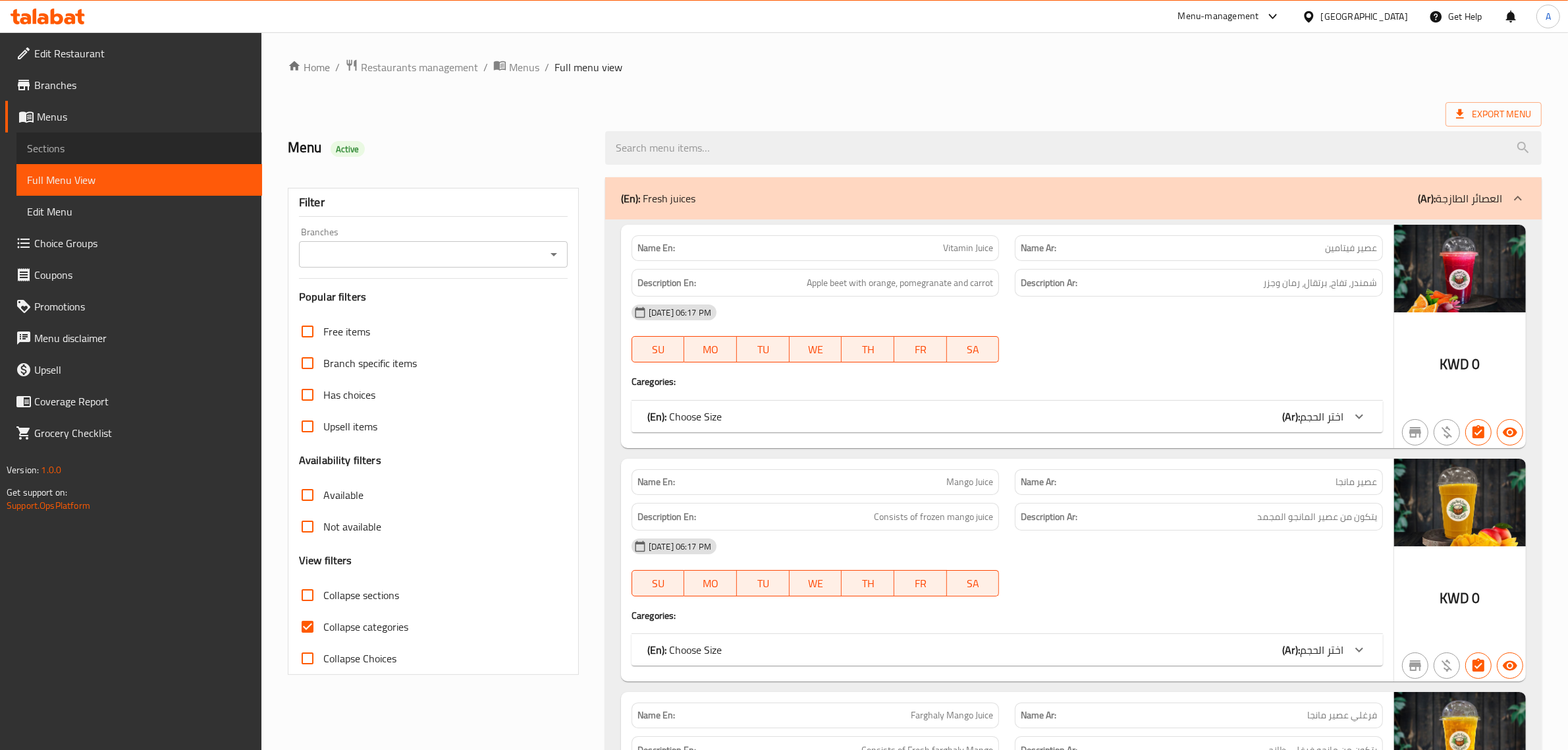
click at [141, 151] on span "Sections" at bounding box center [139, 148] width 225 height 16
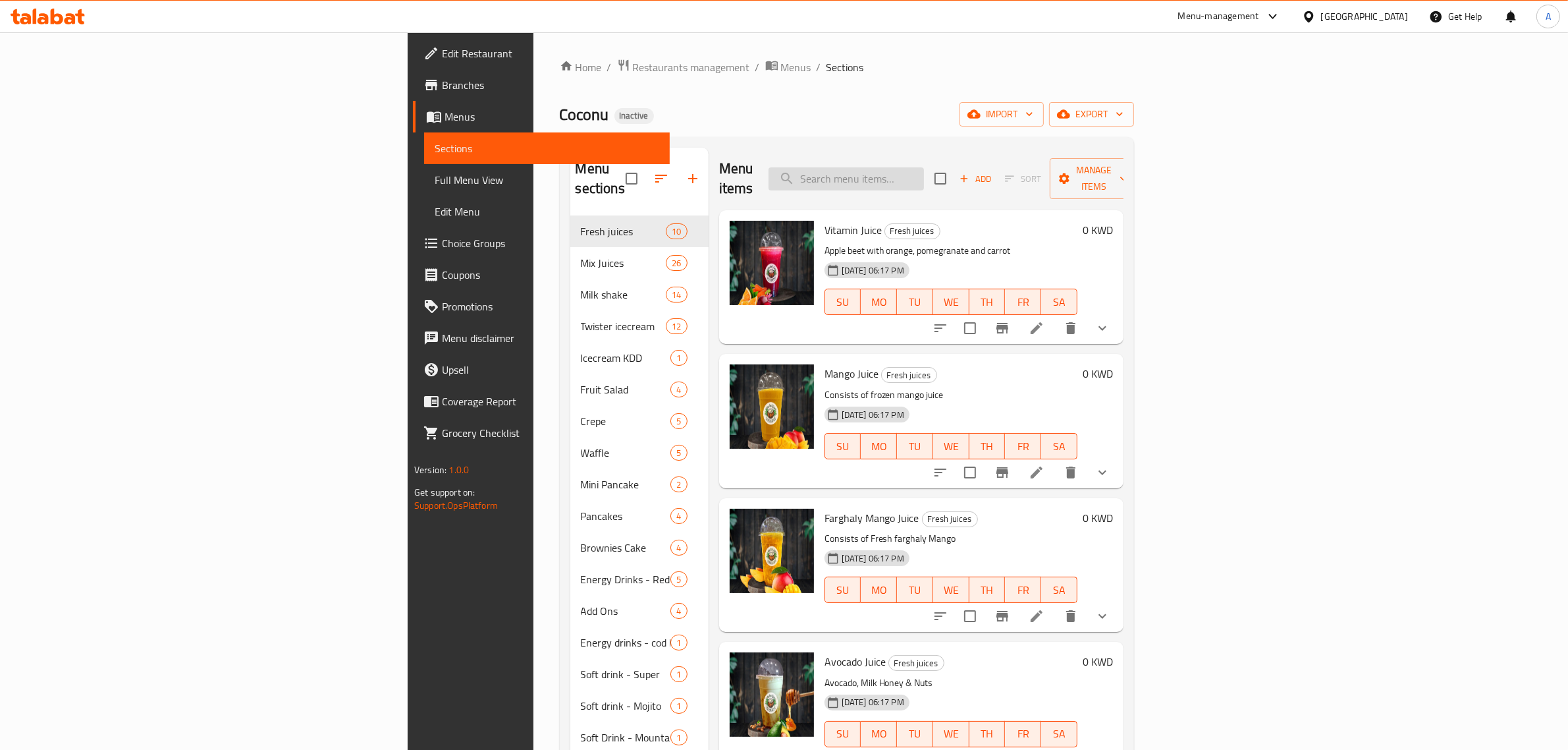
click at [924, 167] on input "search" at bounding box center [846, 179] width 155 height 23
paste input "Banana with Milk"
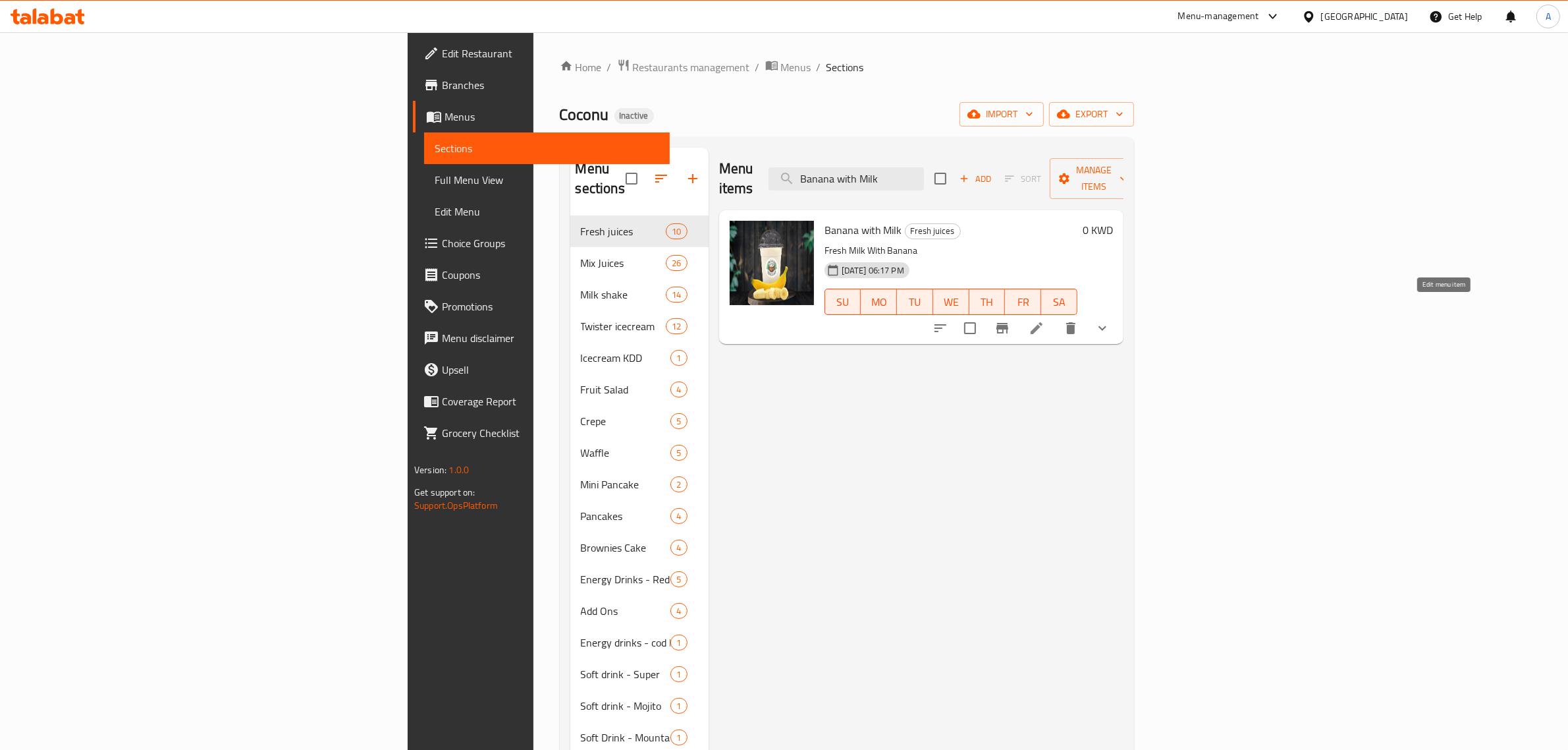
type input "Banana with Milk"
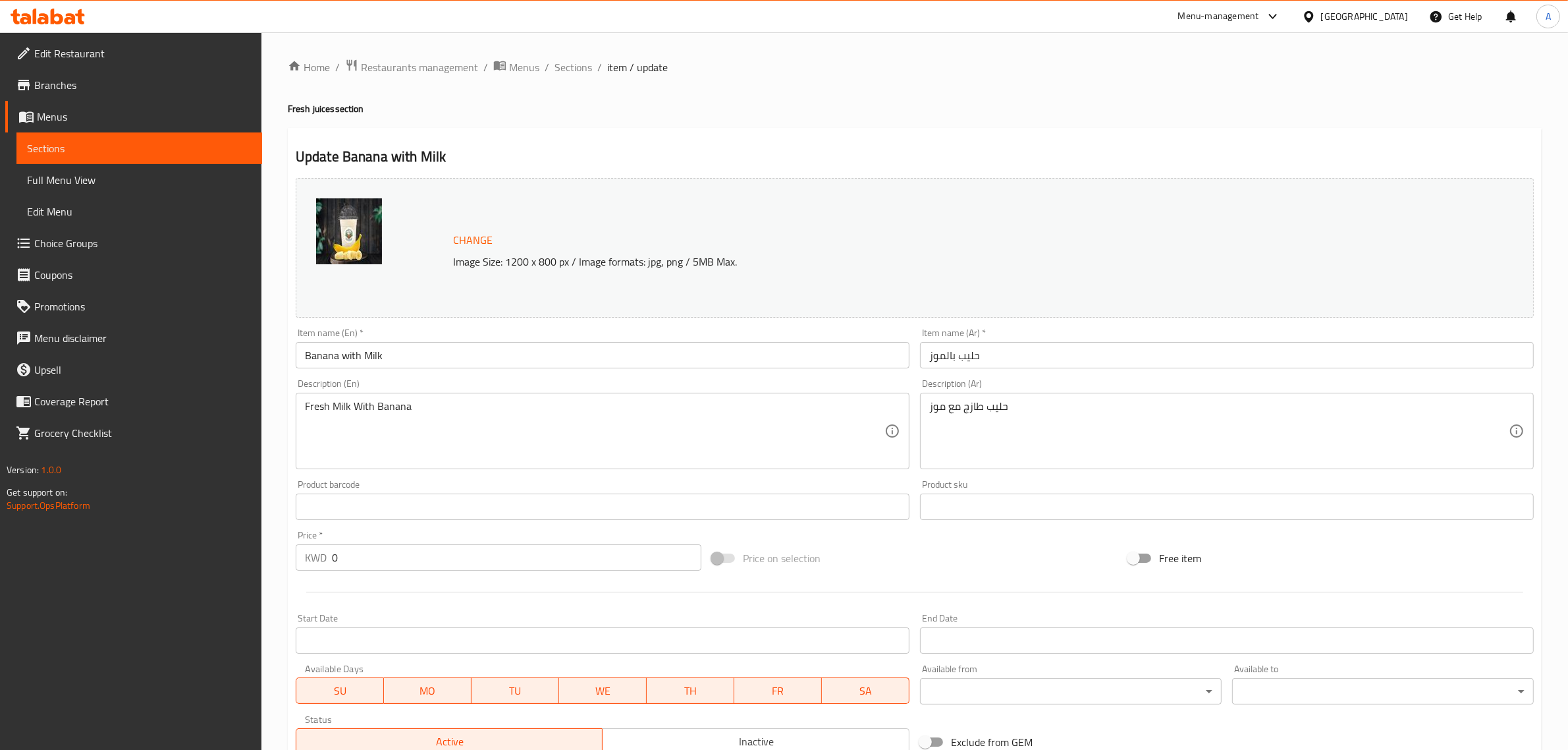
click at [578, 348] on input "Banana with Milk" at bounding box center [602, 355] width 614 height 26
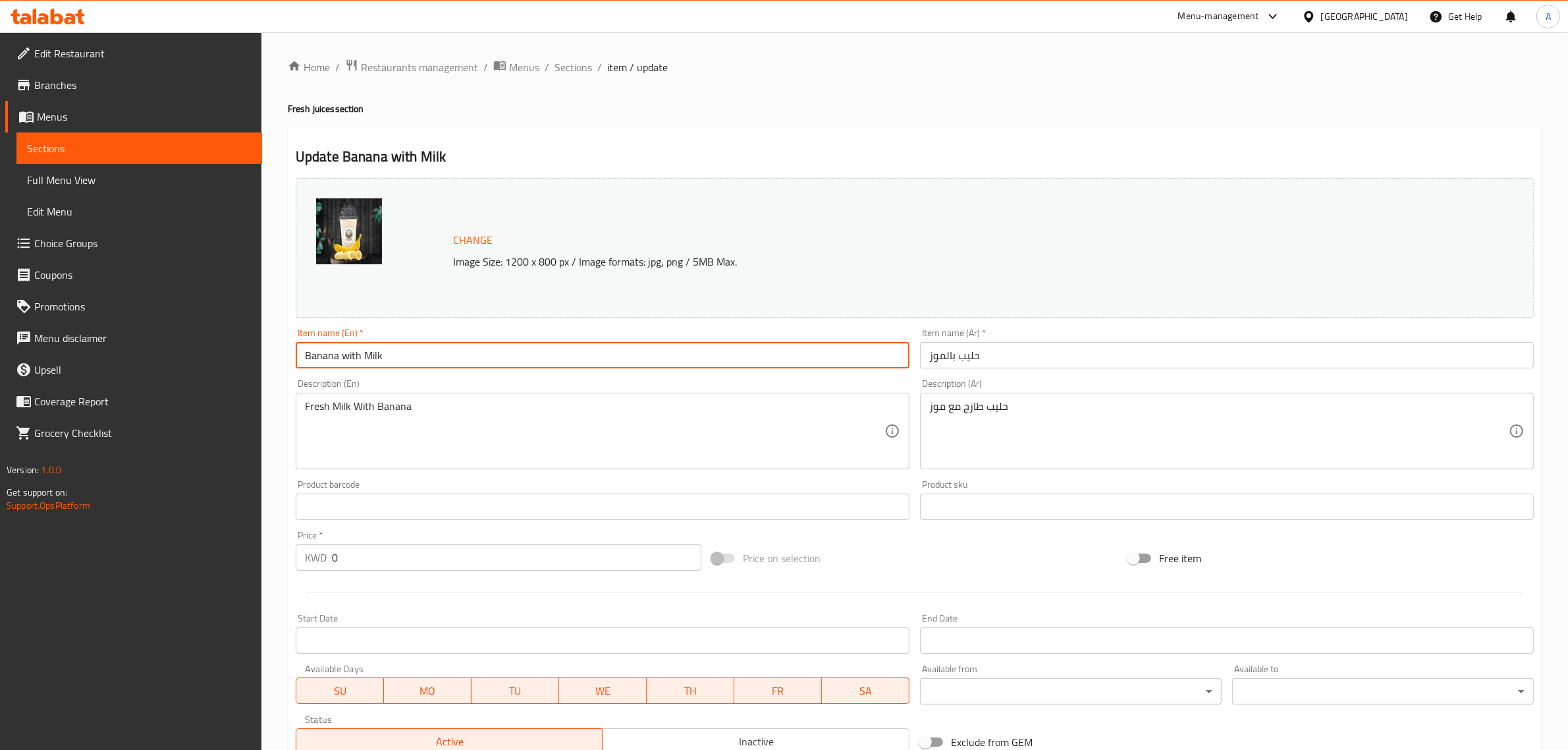
click at [578, 348] on input "Banana with Milk" at bounding box center [602, 355] width 614 height 26
click at [973, 350] on input "حليب بالموز" at bounding box center [1226, 355] width 614 height 26
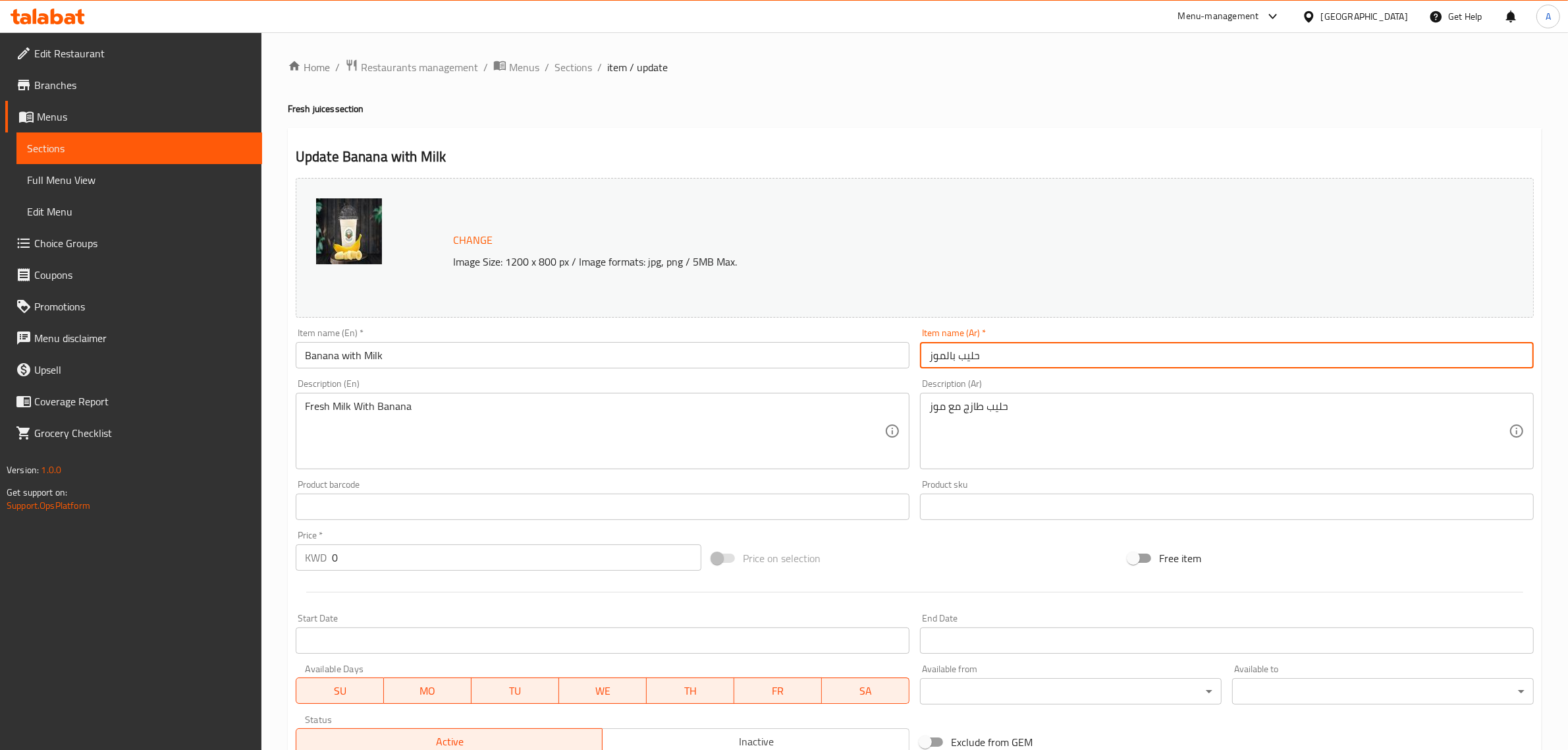
click at [973, 350] on input "حليب بالموز" at bounding box center [1226, 355] width 614 height 26
click at [968, 352] on input "بالموز" at bounding box center [1226, 355] width 614 height 26
paste input "حليب"
drag, startPoint x: 967, startPoint y: 366, endPoint x: 978, endPoint y: 350, distance: 19.4
click at [978, 350] on input "بالموز حليب" at bounding box center [1226, 355] width 614 height 26
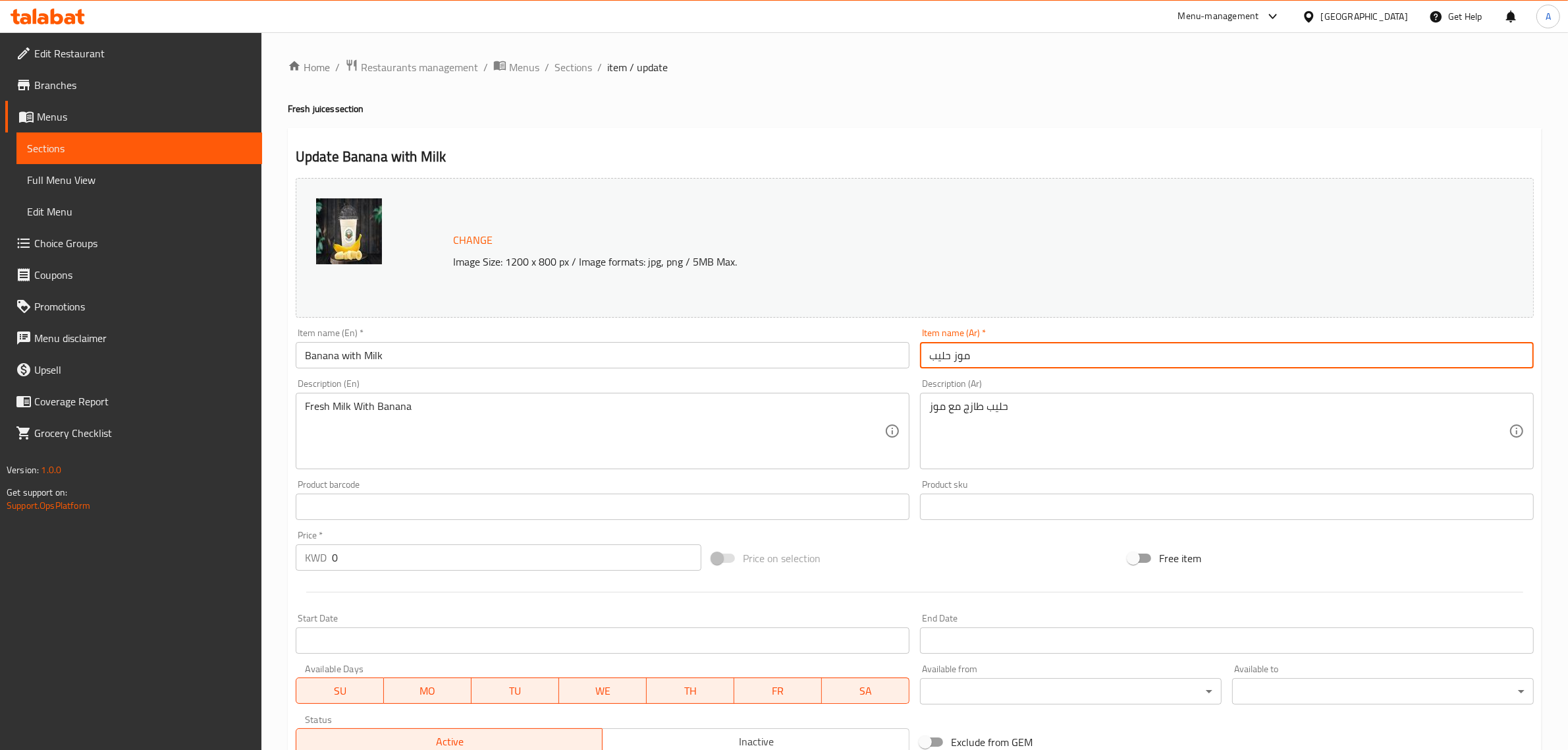
click at [948, 358] on input "موز حليب" at bounding box center [1226, 355] width 614 height 26
paste input "ال"
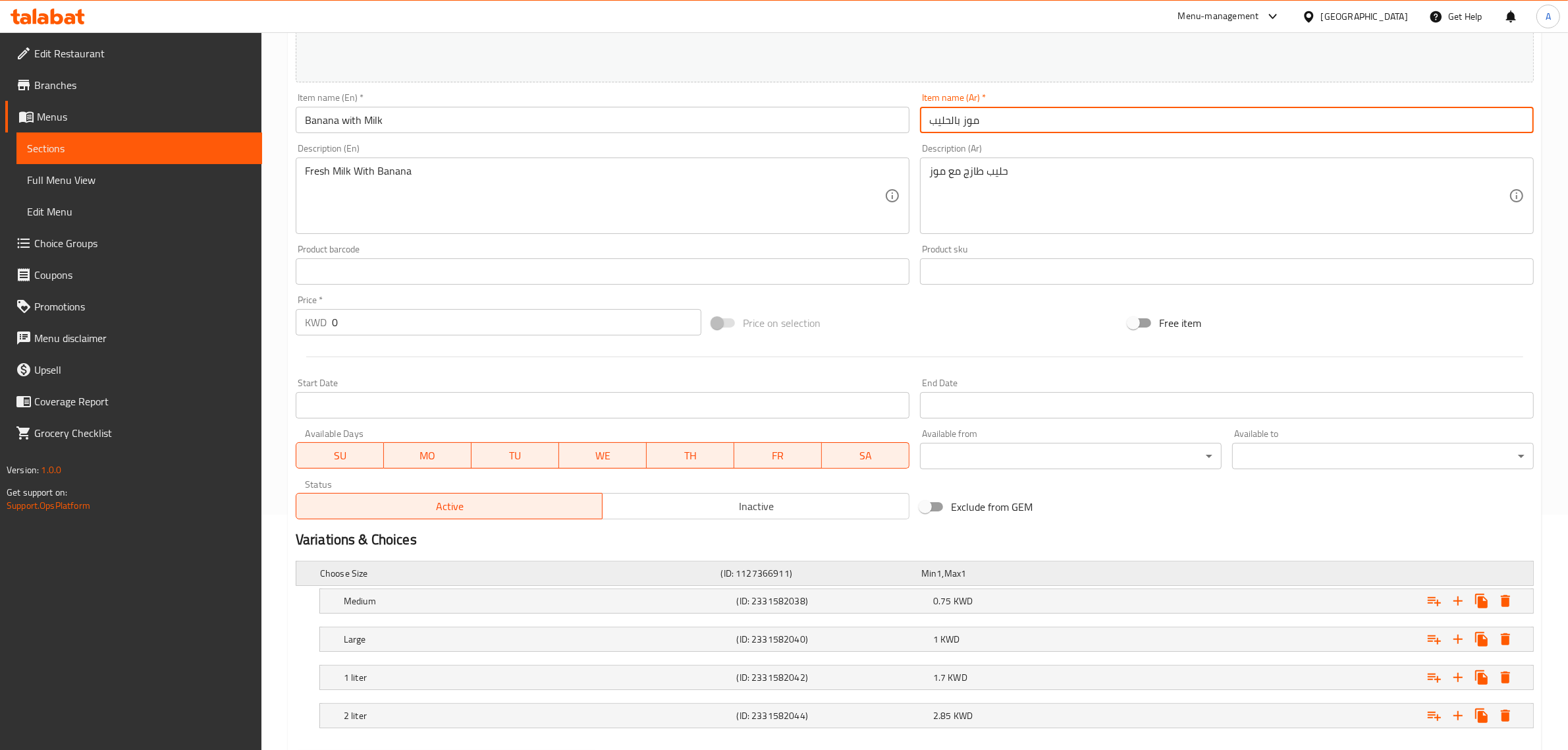
scroll to position [307, 0]
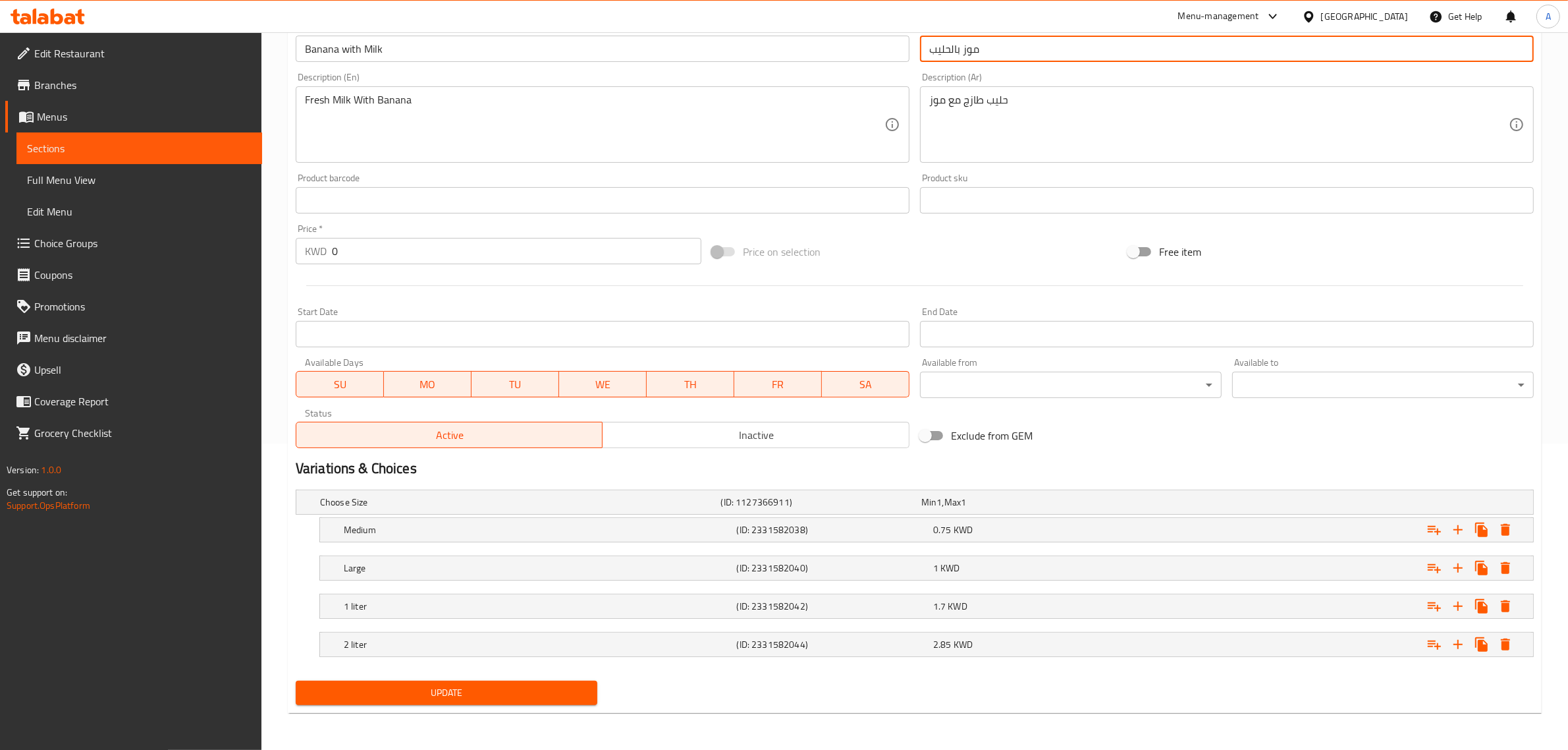
type input "موز بالحليب"
click at [499, 693] on span "Update" at bounding box center [446, 693] width 280 height 17
